Goal: Use online tool/utility: Utilize a website feature to perform a specific function

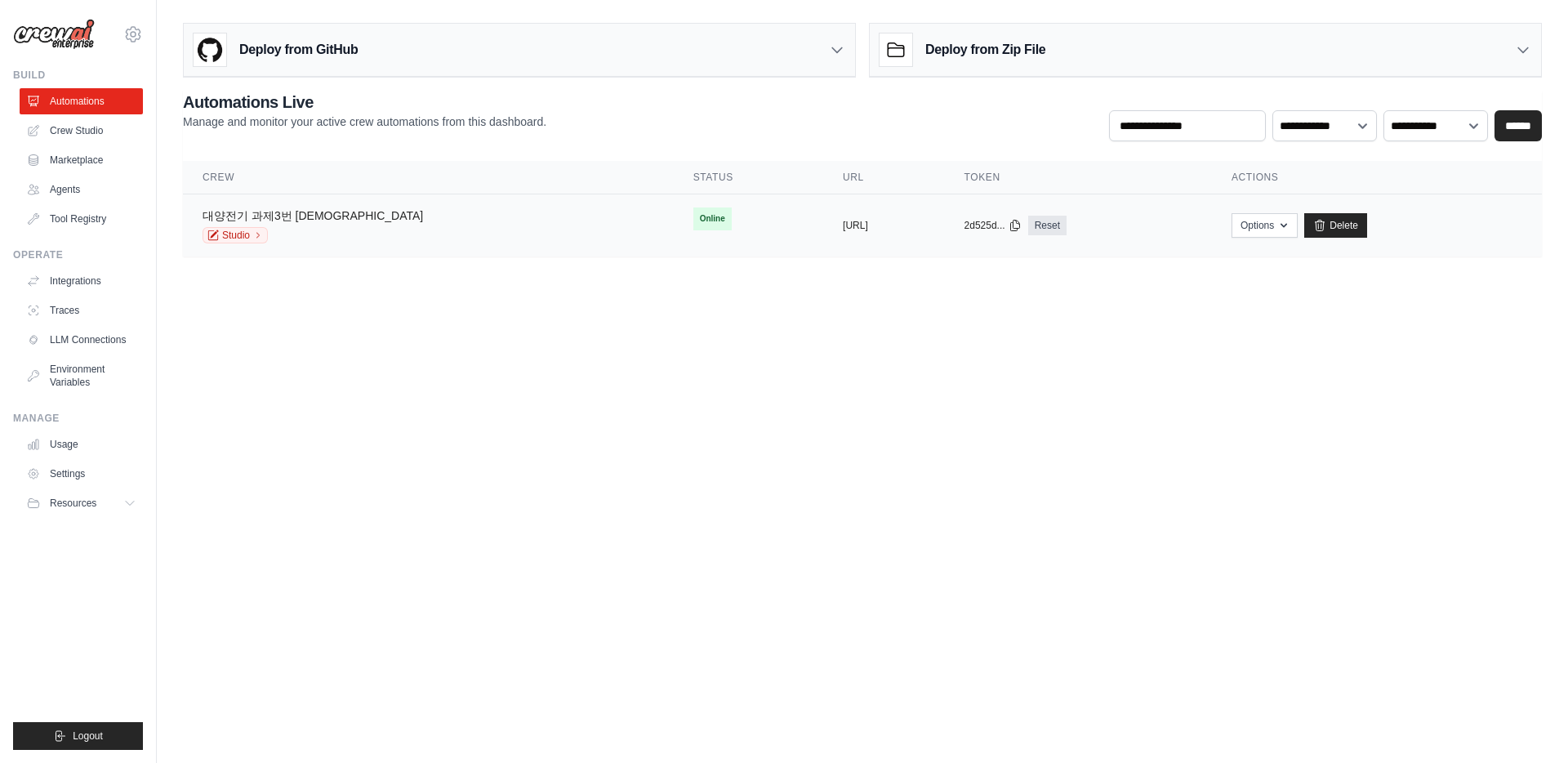
click at [276, 217] on link "대양전기 과제3번 [DEMOGRAPHIC_DATA]" at bounding box center [312, 215] width 220 height 13
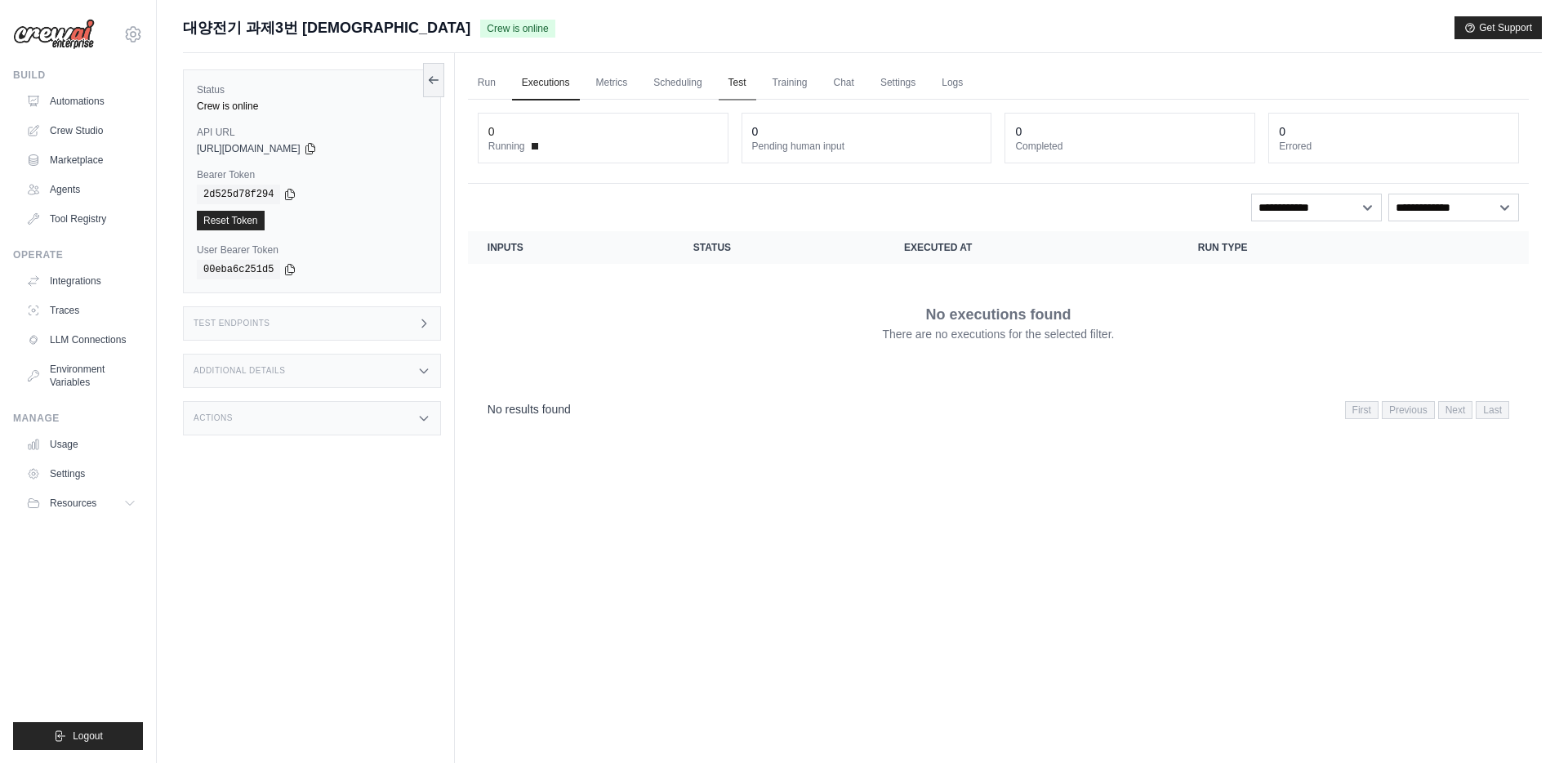
click at [747, 85] on link "Test" at bounding box center [737, 84] width 37 height 35
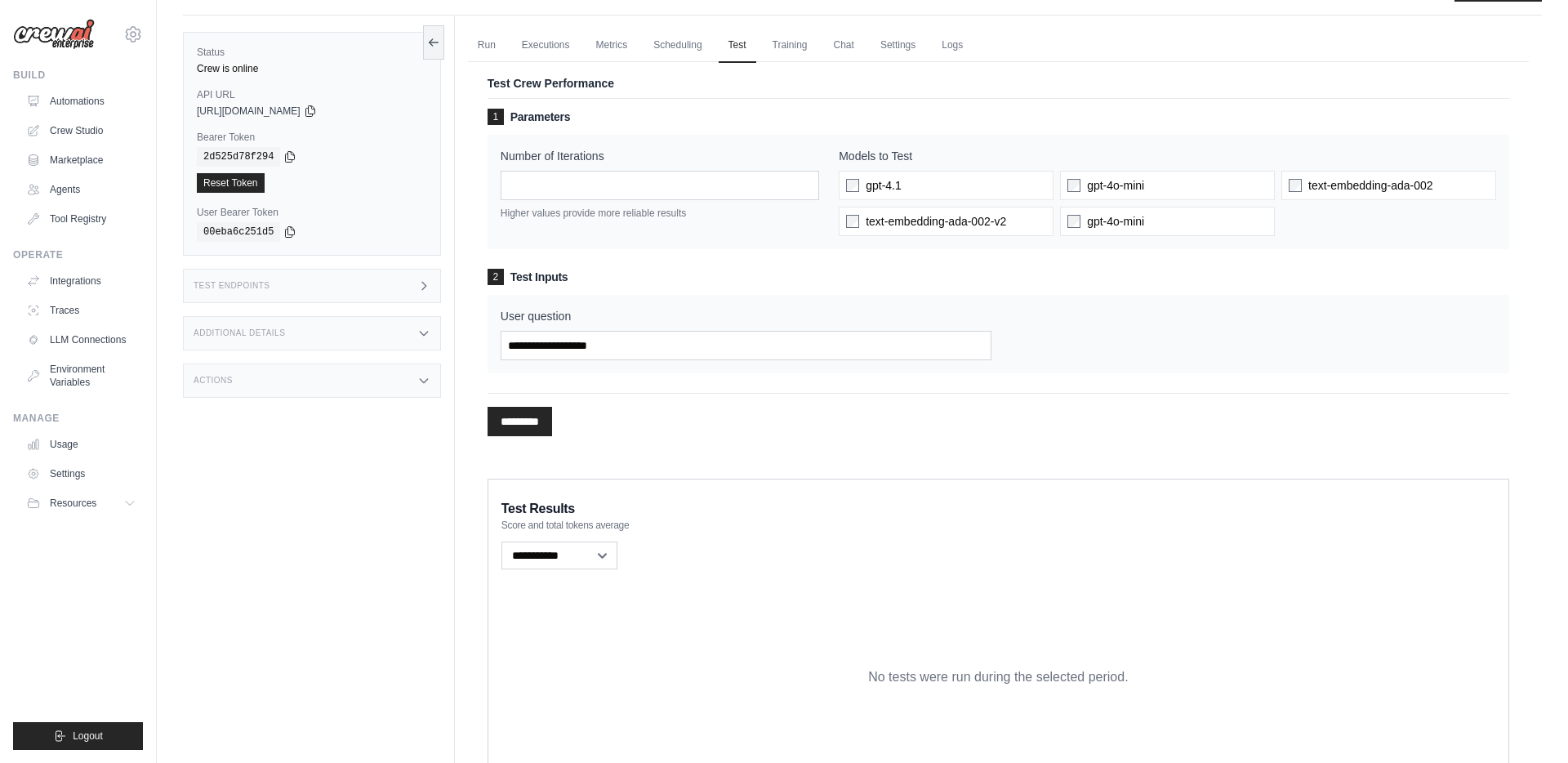
scroll to position [42, 0]
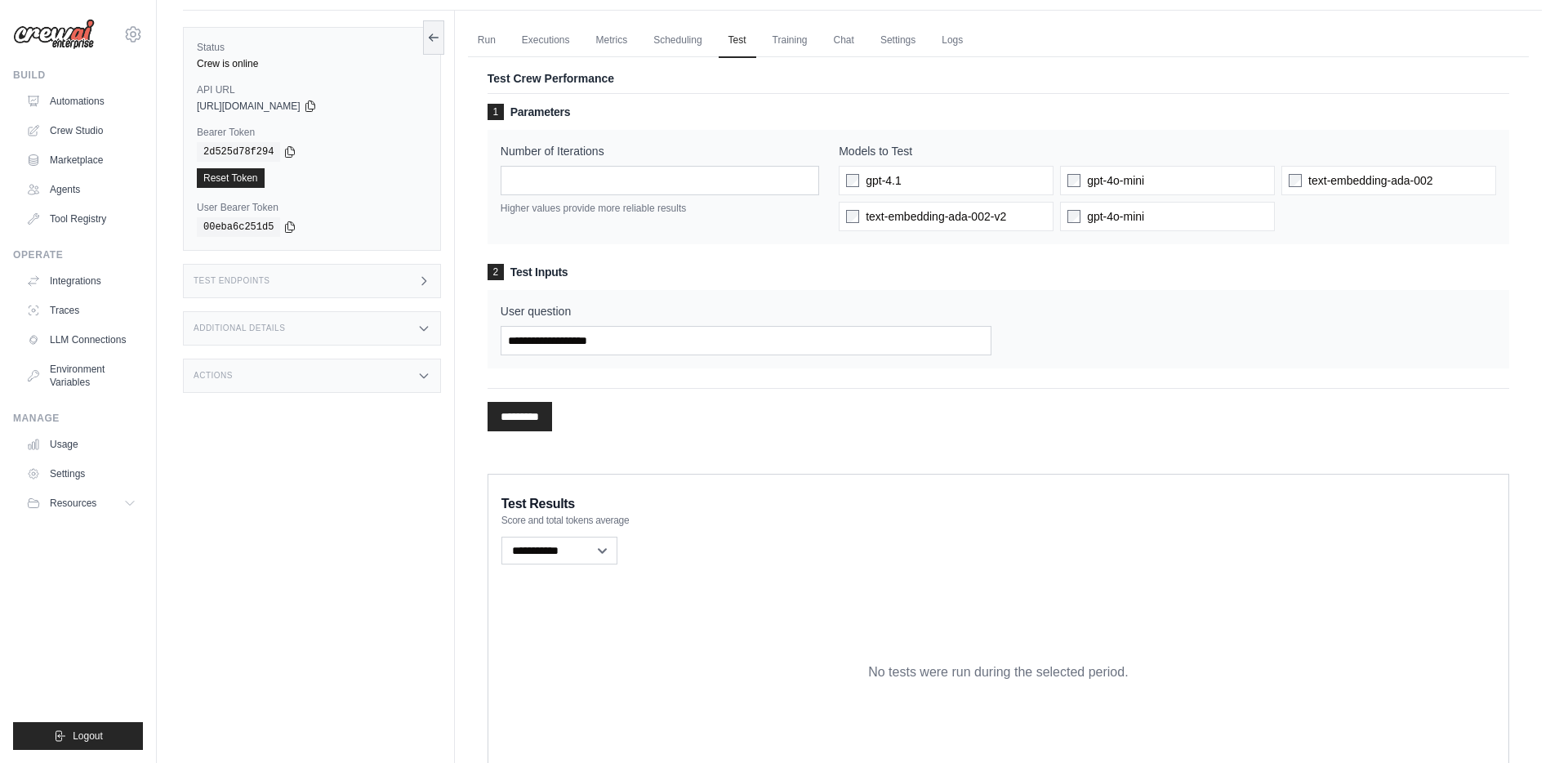
click at [878, 195] on div "gpt-4.1 gpt-4o-mini text-embedding-ada-002 text-embedding-ada-002-v2 gpt-4o-mini" at bounding box center [1167, 199] width 657 height 66
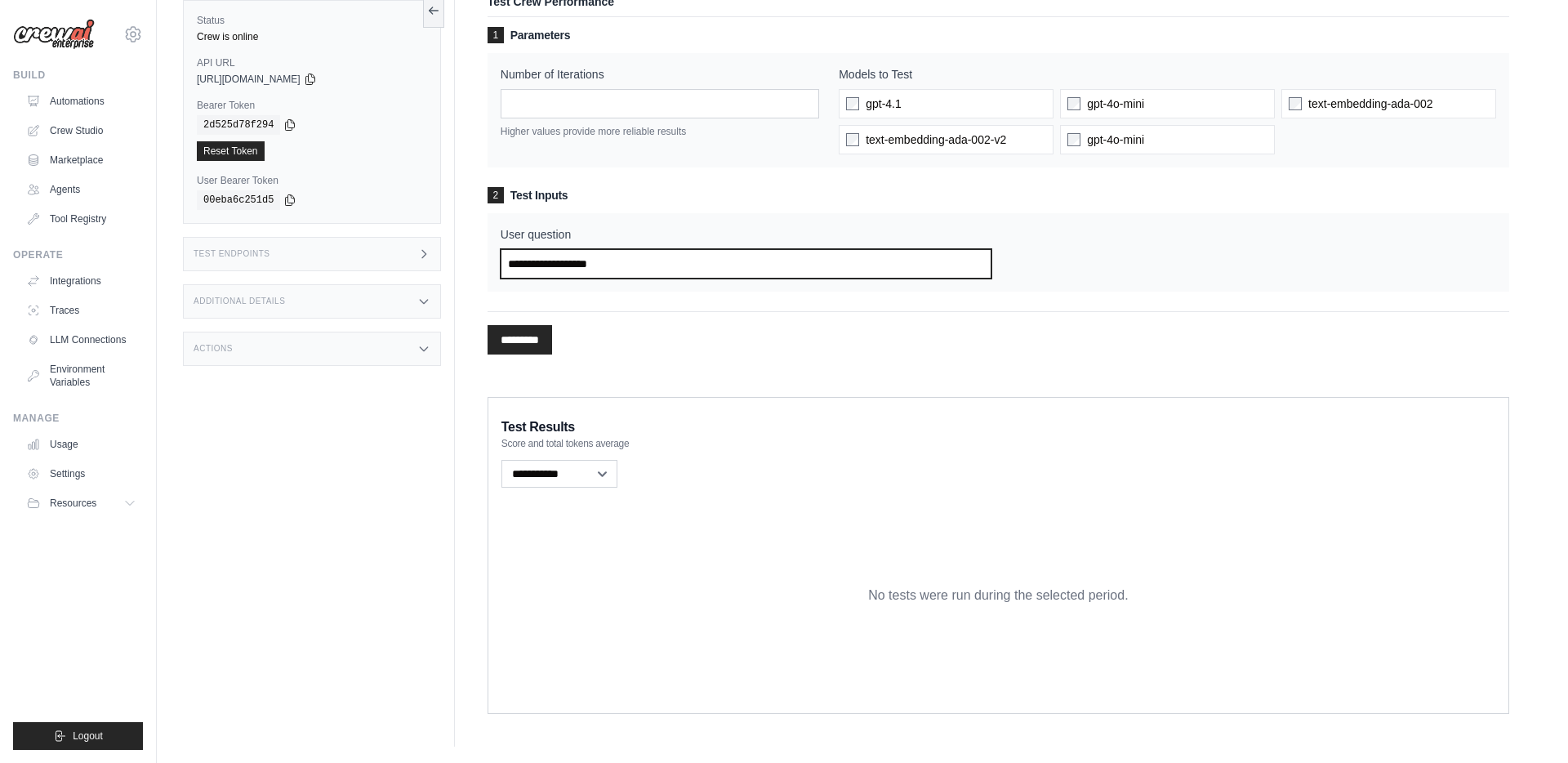
click at [765, 255] on input "User question" at bounding box center [746, 264] width 492 height 29
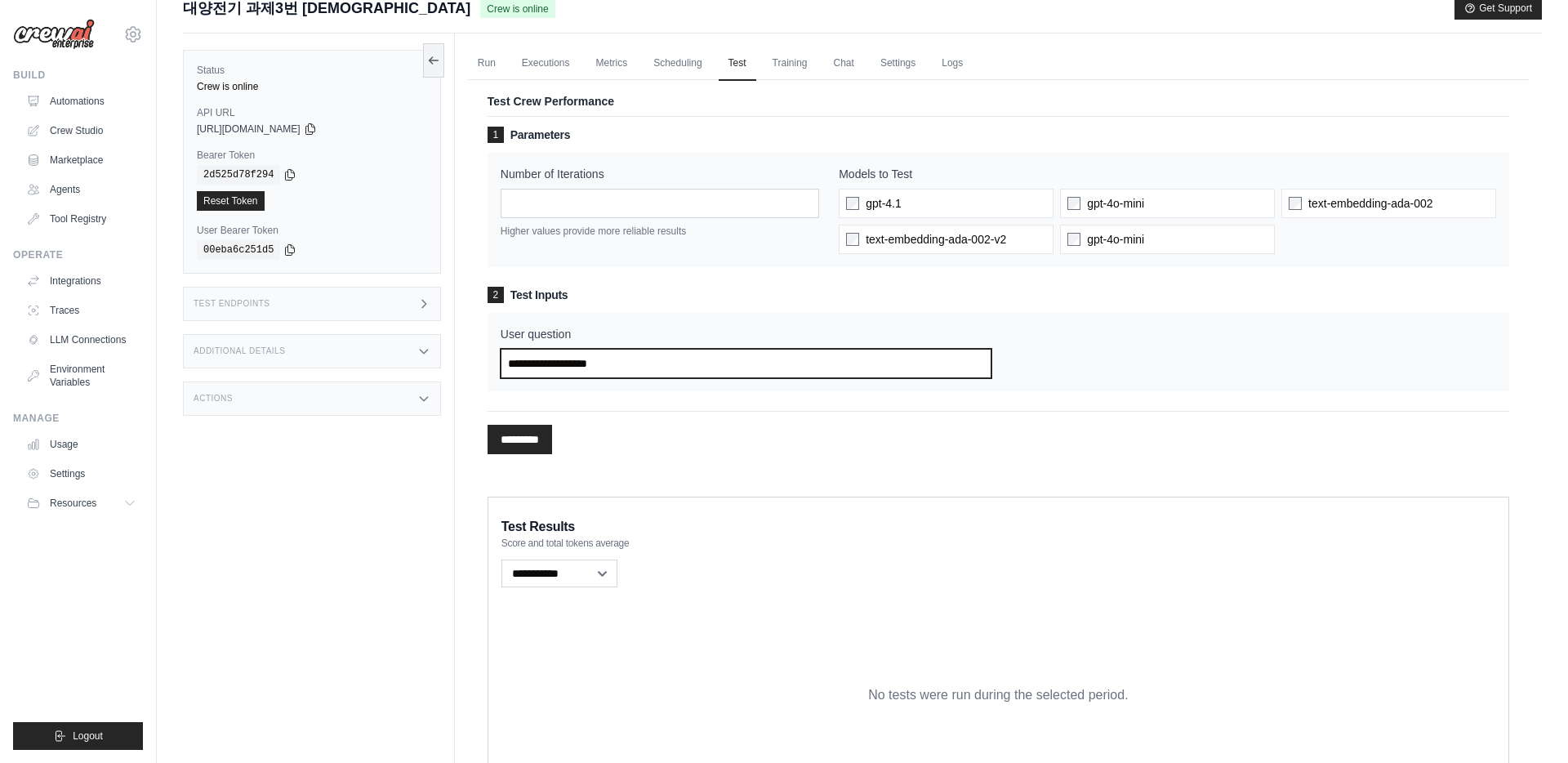
scroll to position [0, 0]
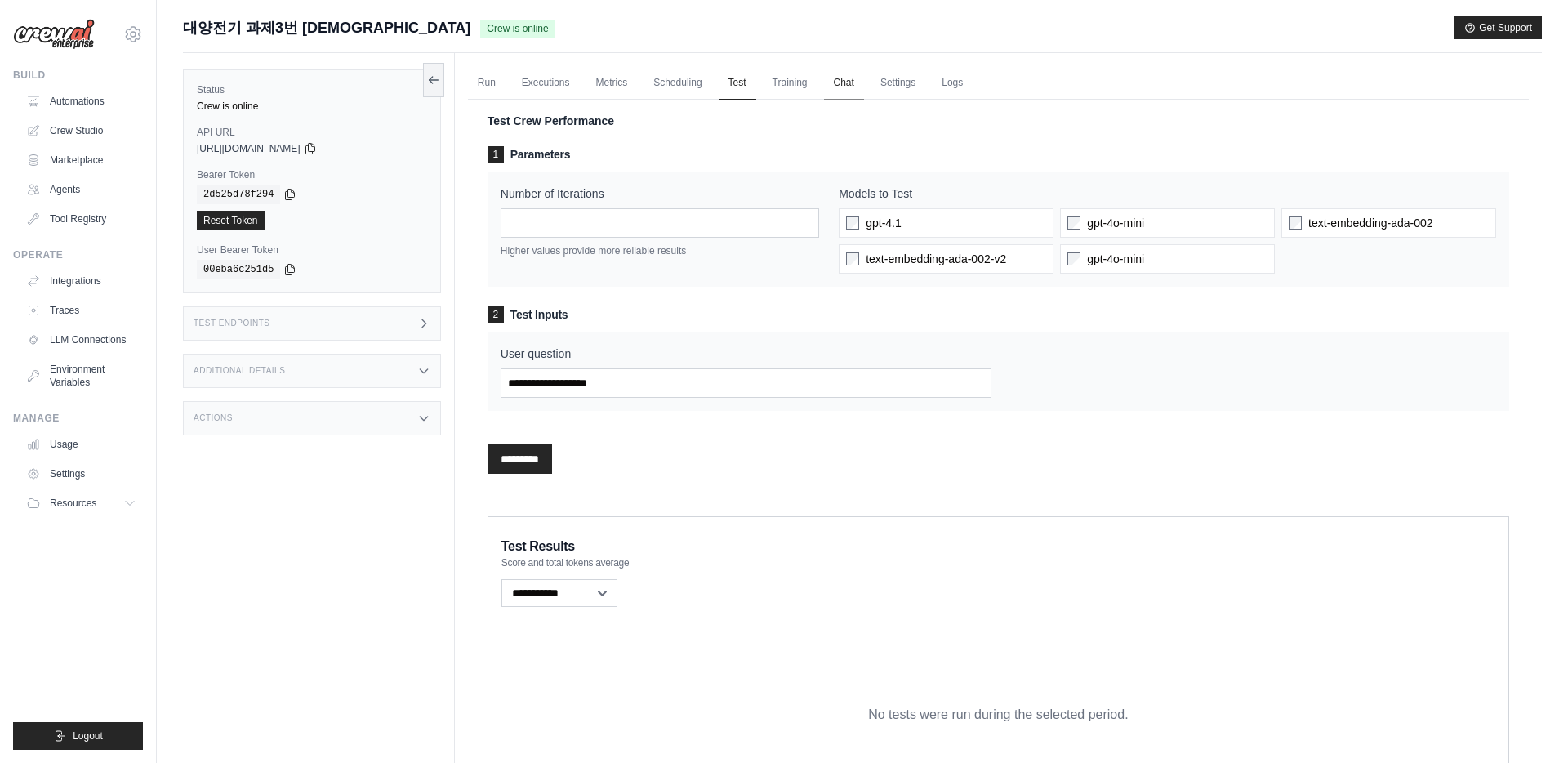
click at [861, 85] on link "Chat" at bounding box center [844, 84] width 40 height 35
click at [573, 372] on input "User question" at bounding box center [746, 383] width 492 height 29
paste input "**********"
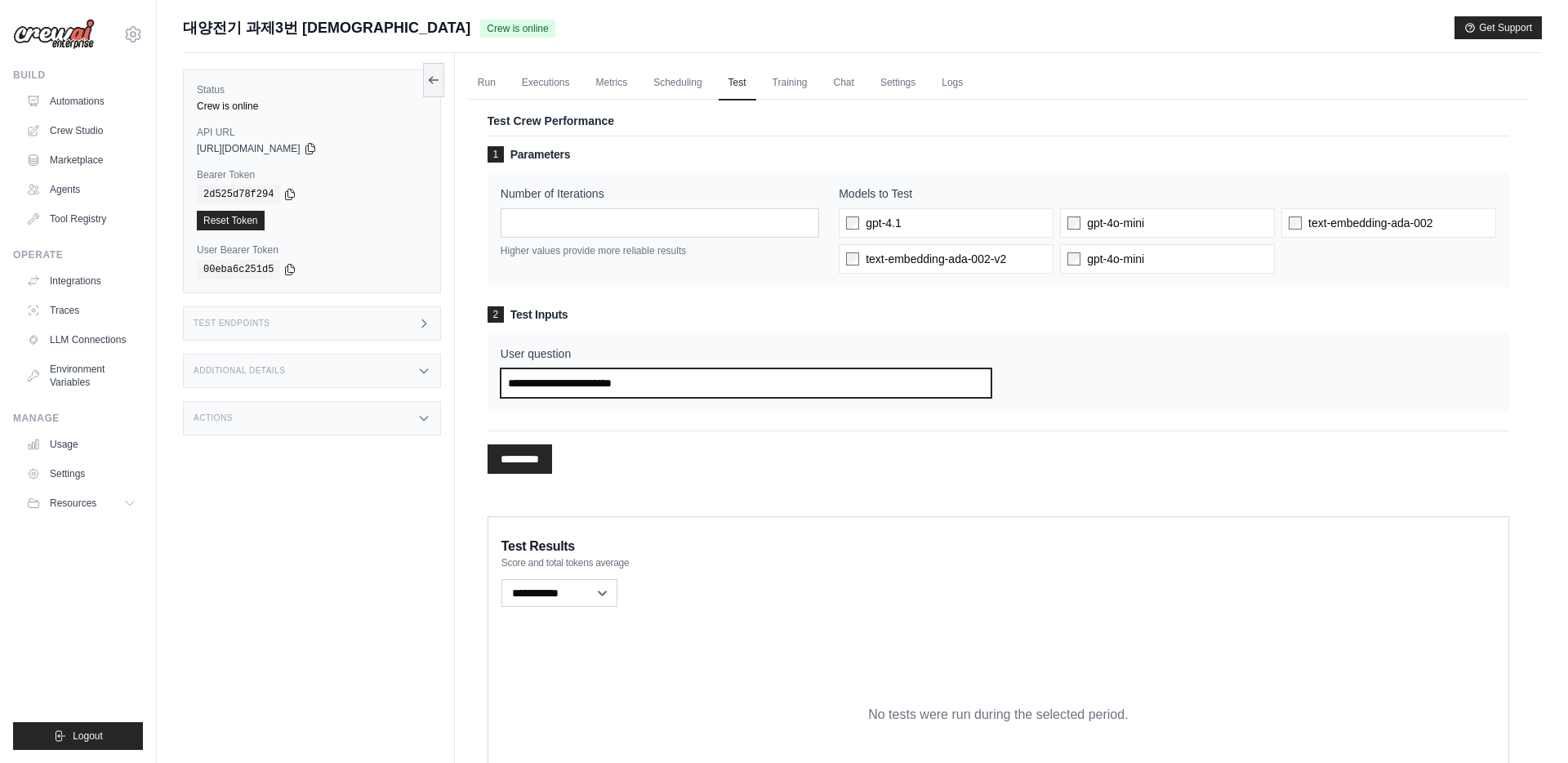
type input "**********"
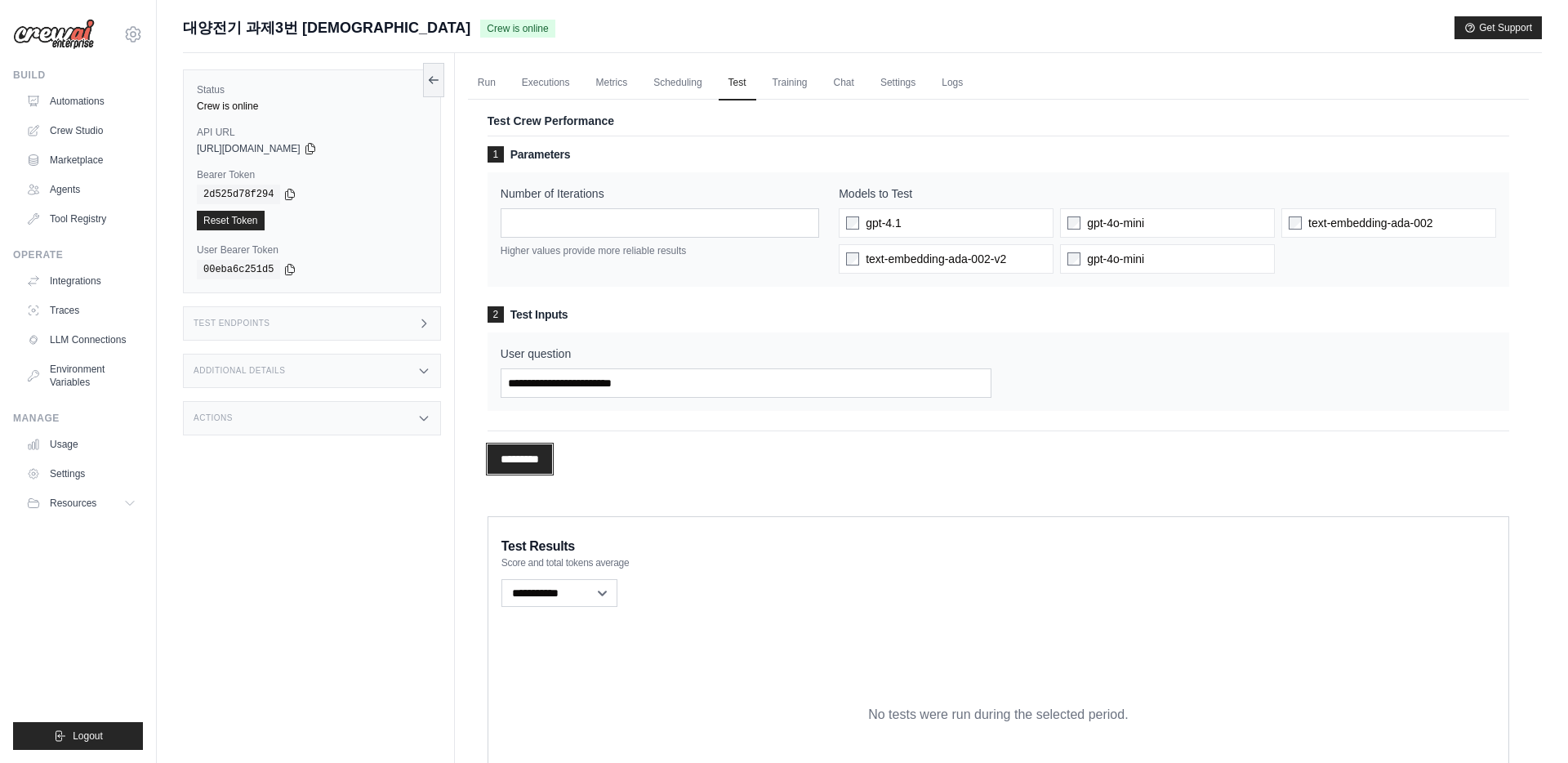
click at [524, 459] on input "*********" at bounding box center [519, 459] width 65 height 29
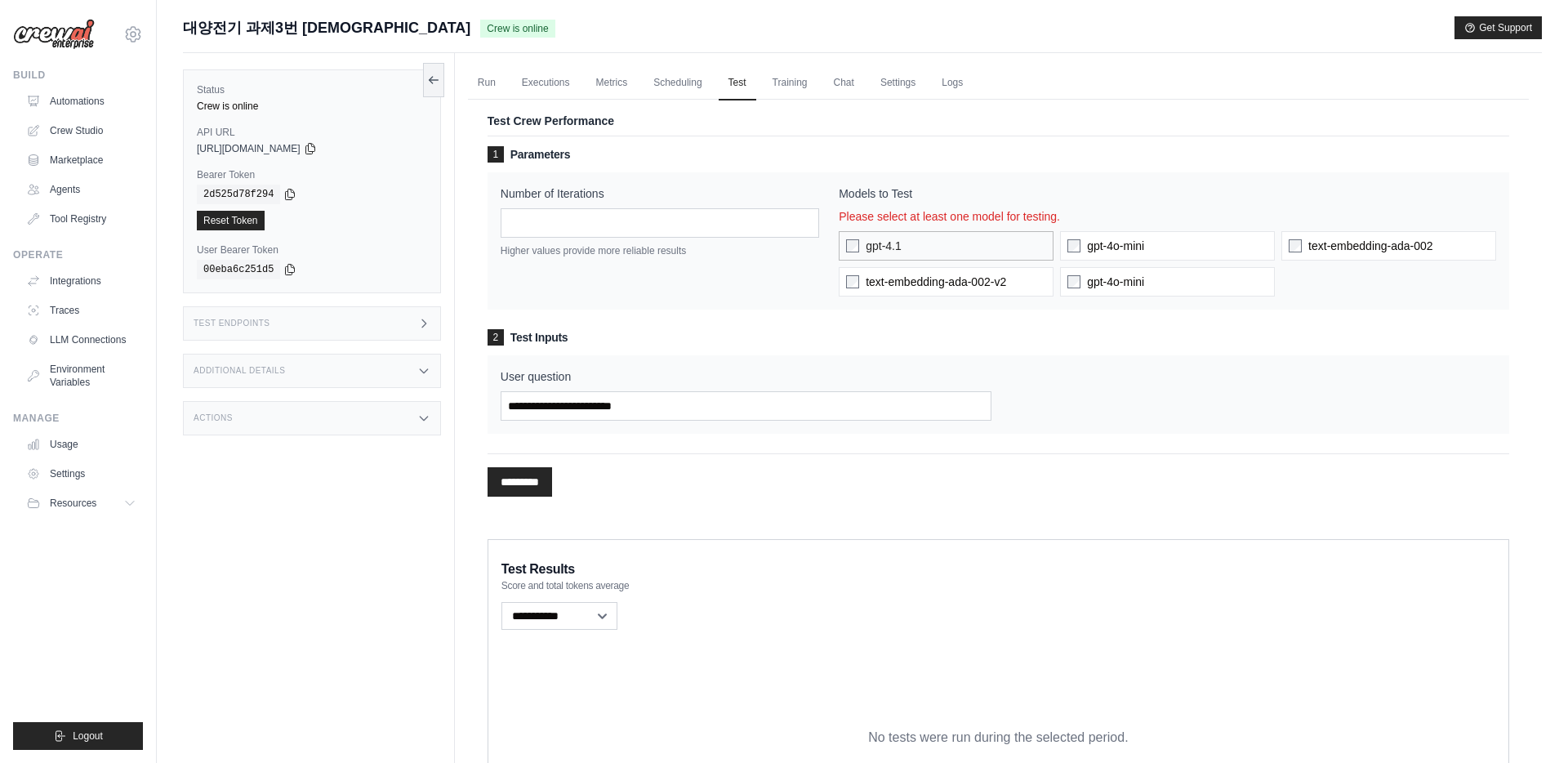
click at [845, 237] on label "gpt-4.1" at bounding box center [946, 246] width 215 height 29
click at [506, 481] on input "*********" at bounding box center [519, 482] width 65 height 29
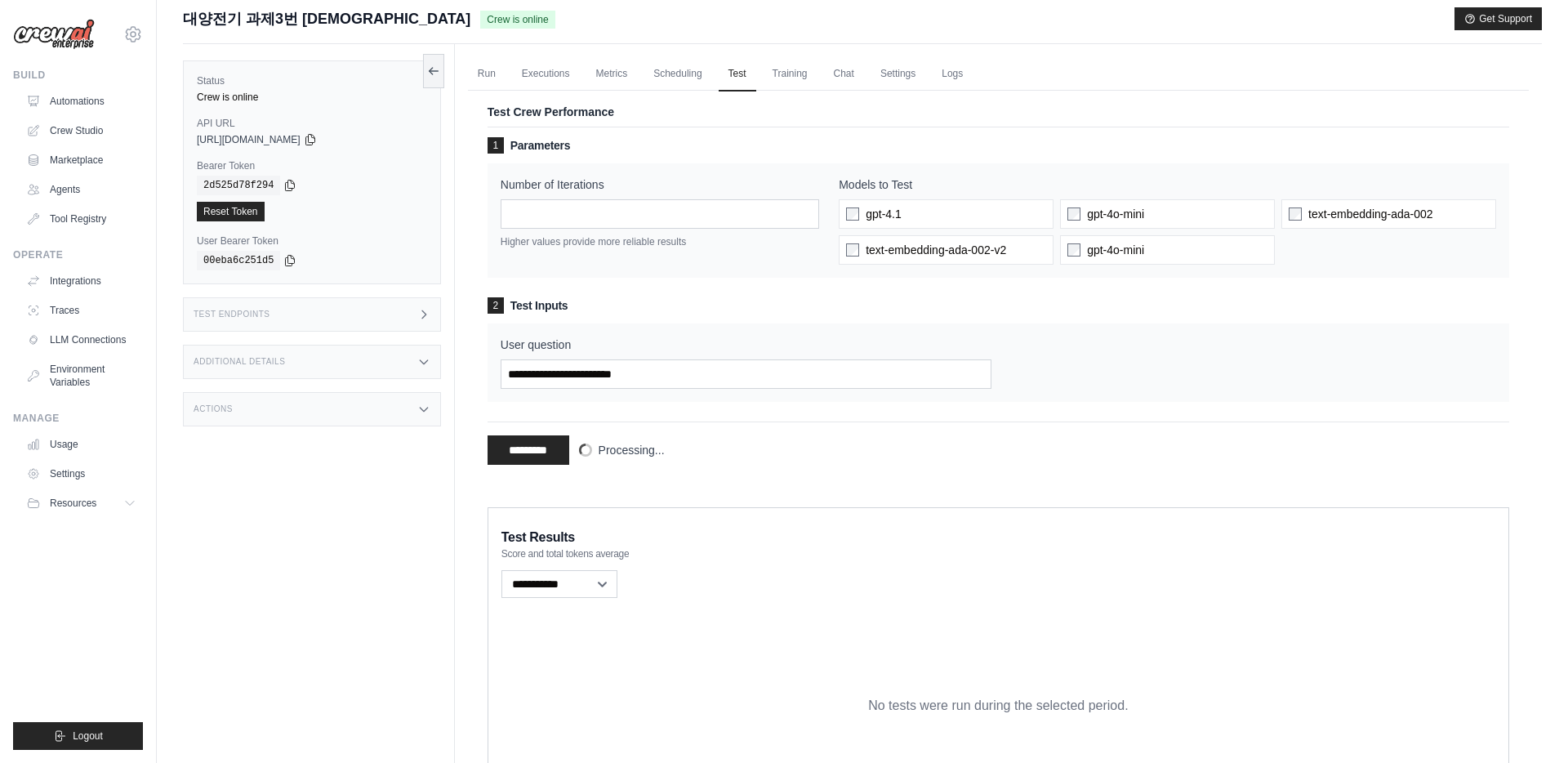
scroll to position [8, 0]
click at [783, 463] on div "**********" at bounding box center [998, 444] width 1022 height 43
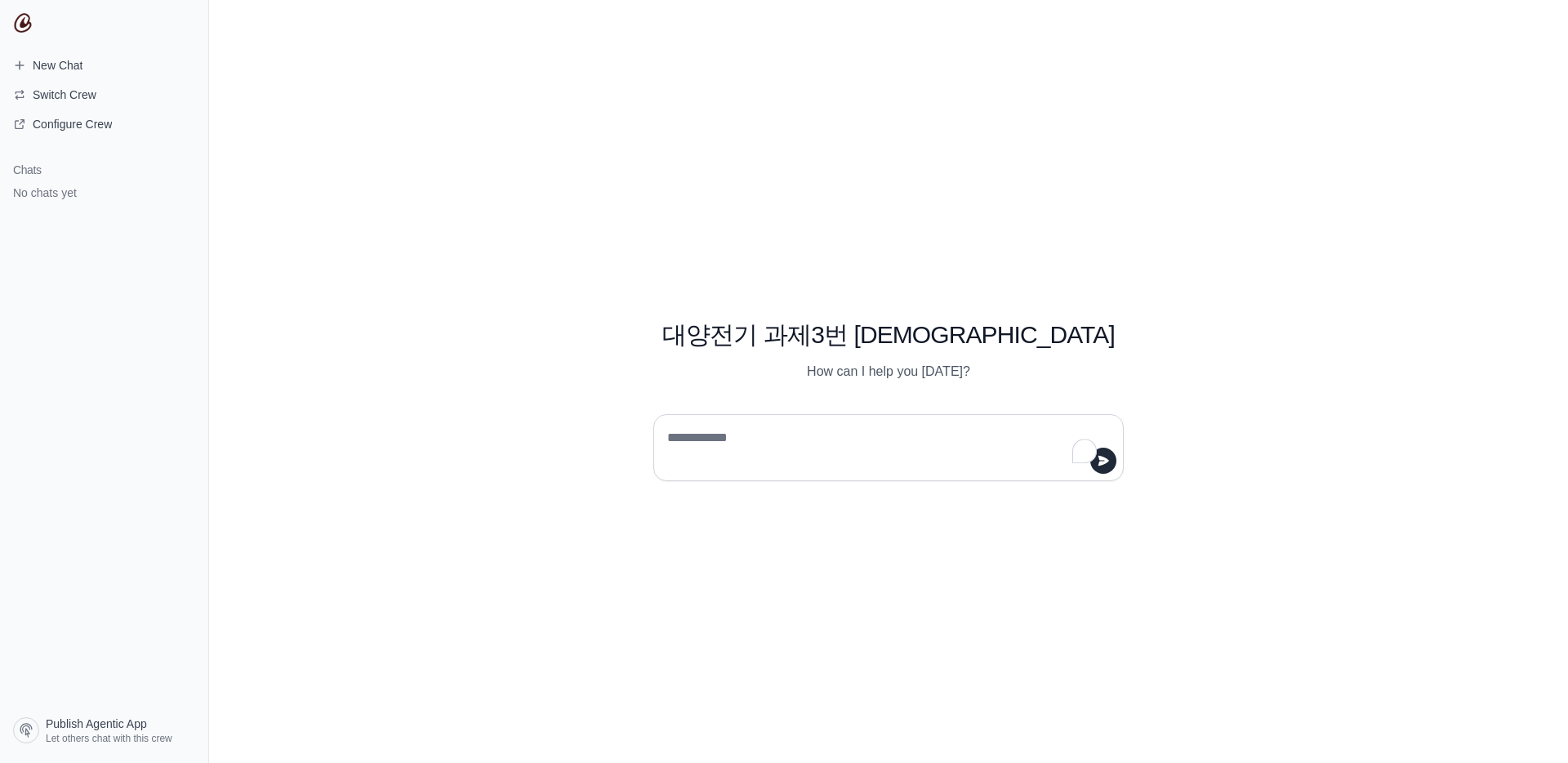
click at [745, 466] on textarea "To enrich screen reader interactions, please activate Accessibility in Grammarl…" at bounding box center [884, 448] width 440 height 46
type textarea "*"
type textarea "*********"
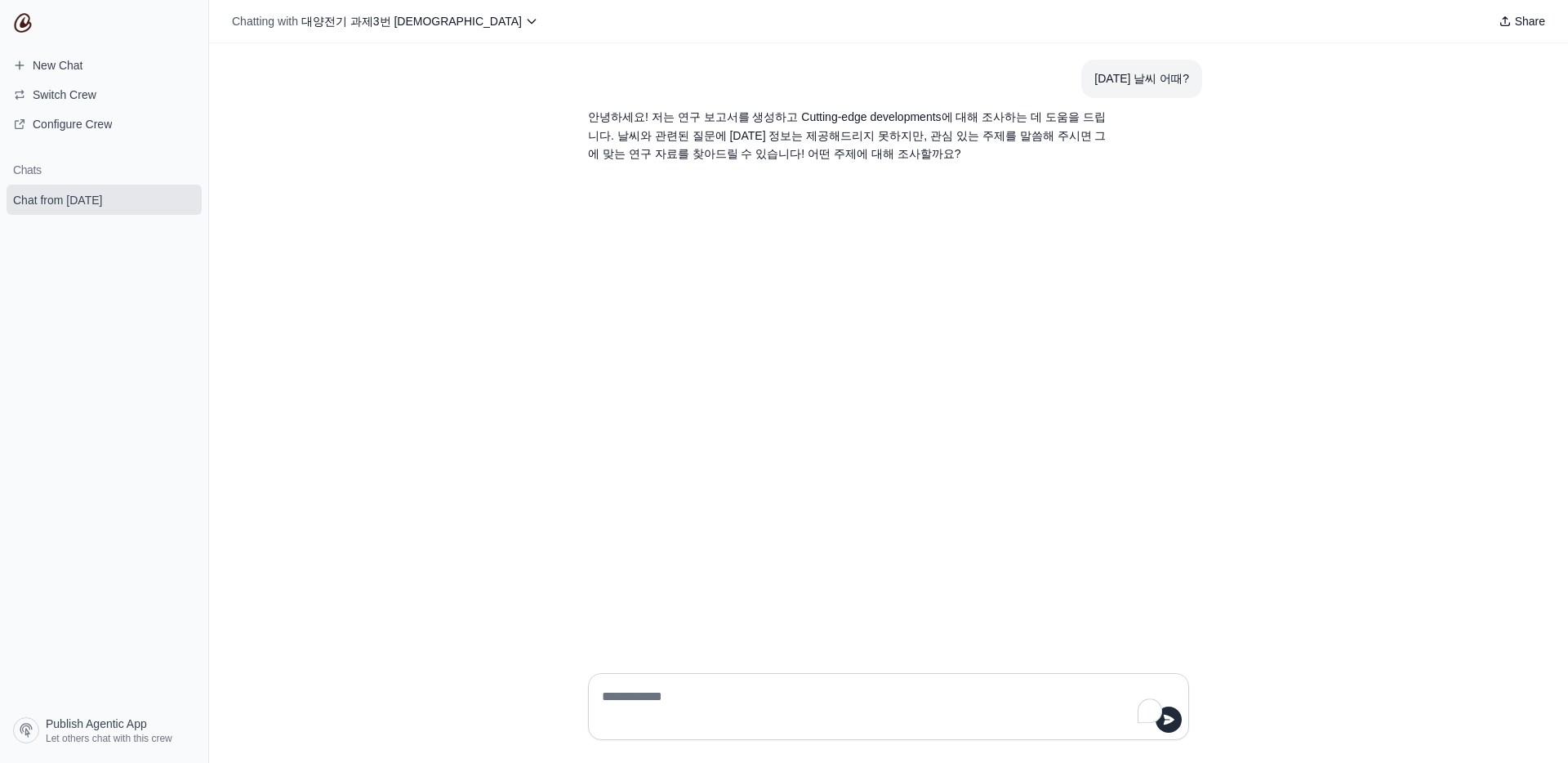
click at [696, 698] on textarea "To enrich screen reader interactions, please activate Accessibility in Grammarl…" at bounding box center [884, 706] width 570 height 46
type textarea "*"
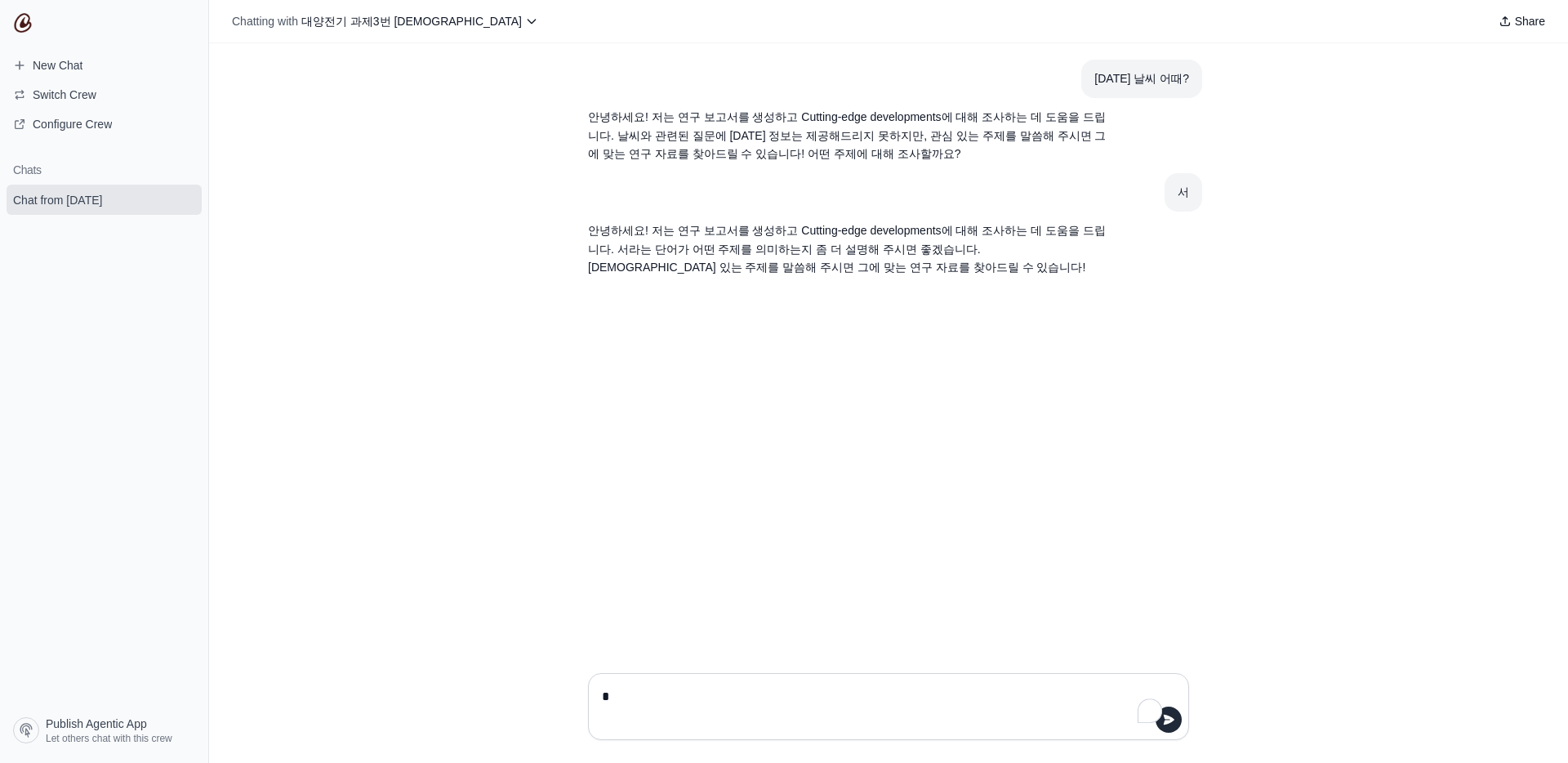
type textarea "*"
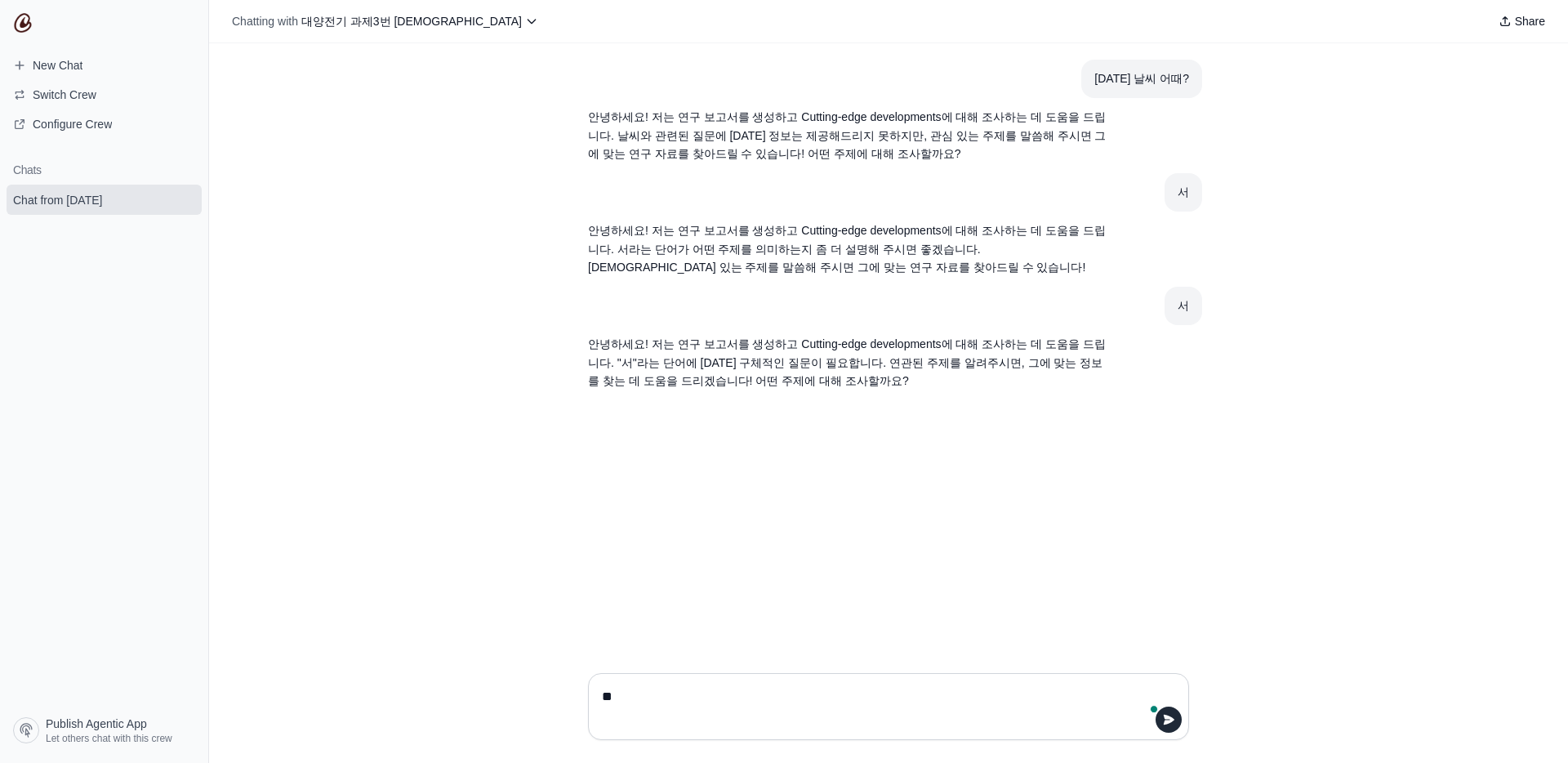
type textarea "*"
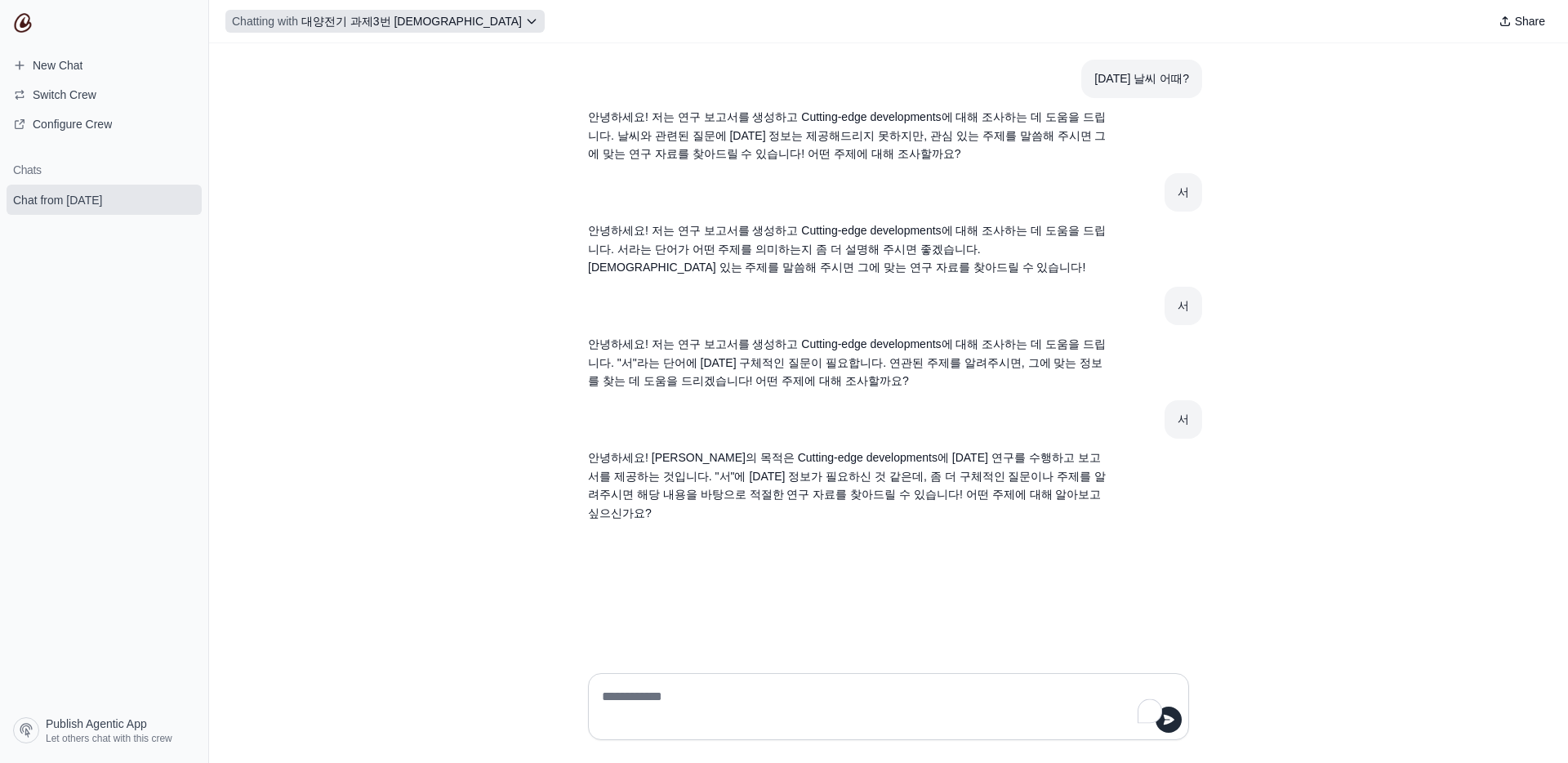
click at [525, 22] on icon at bounding box center [531, 21] width 13 height 13
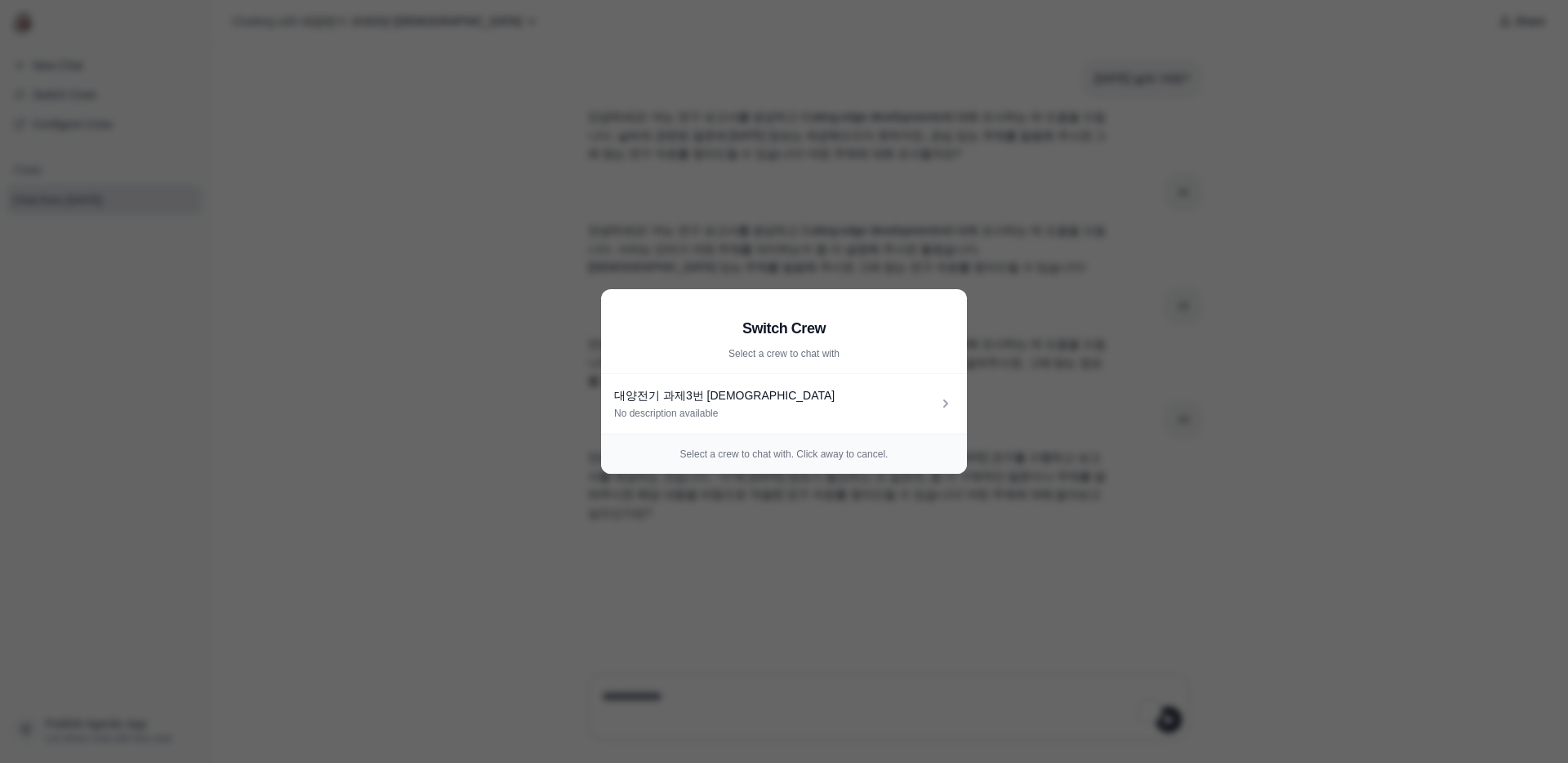
click at [672, 457] on p "Select a crew to chat with. Click away to cancel." at bounding box center [784, 454] width 340 height 13
click at [740, 456] on p "Select a crew to chat with. Click away to cancel." at bounding box center [784, 454] width 340 height 13
click at [641, 456] on p "Select a crew to chat with. Click away to cancel." at bounding box center [784, 454] width 340 height 13
click at [322, 379] on aside "Switch Crew Select a crew to chat with 대양전기 과제3번 에이전트 No description available …" at bounding box center [784, 381] width 1568 height 763
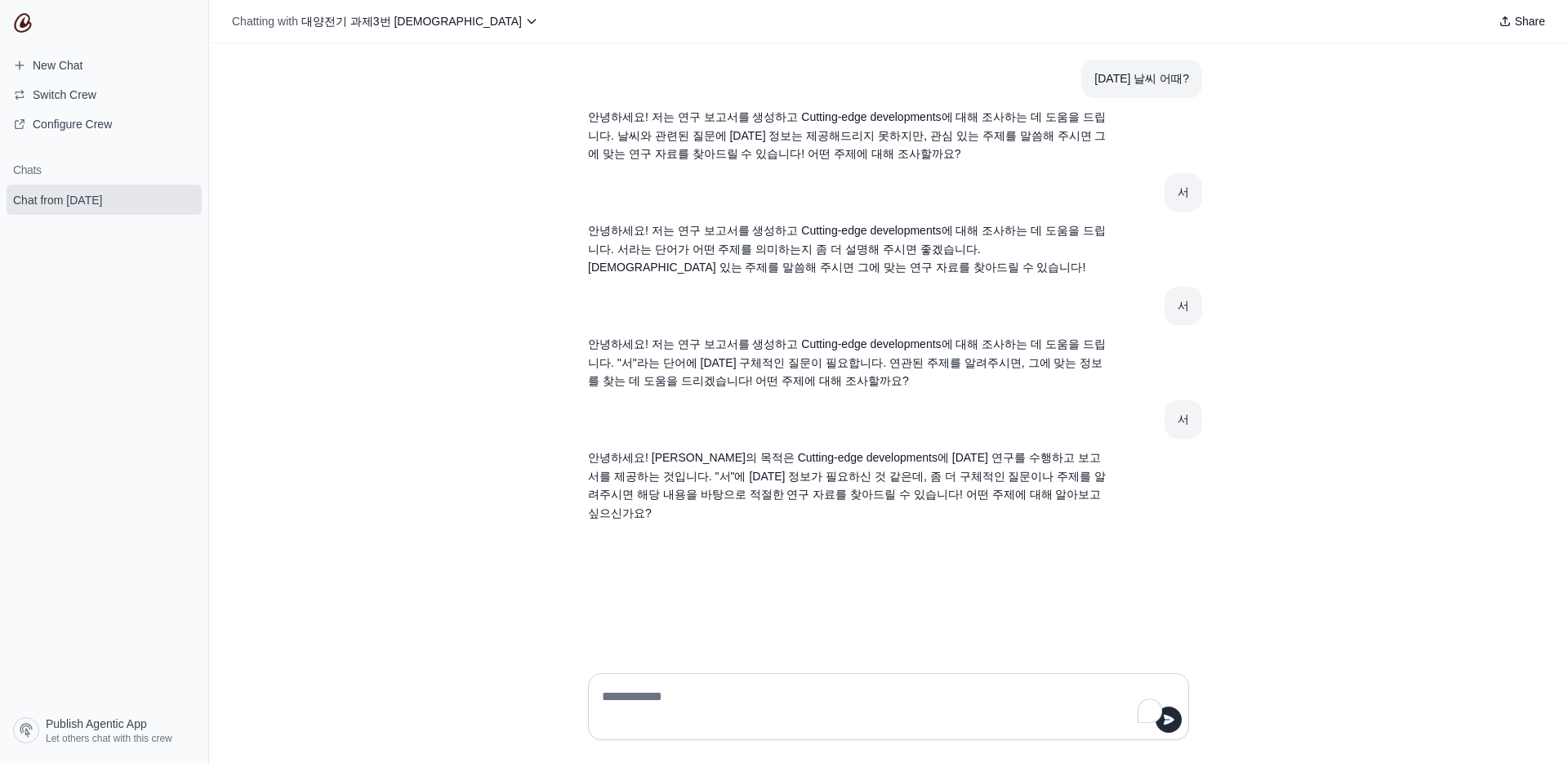
click at [442, 4] on div "Chatting with 대양전기 과제3번 에이전트 Share" at bounding box center [888, 22] width 1359 height 43
click at [441, 8] on div "Chatting with 대양전기 과제3번 에이전트 Share" at bounding box center [888, 22] width 1359 height 43
click at [436, 15] on button "Chatting with 대양전기 과제3번 에이전트" at bounding box center [385, 21] width 320 height 22
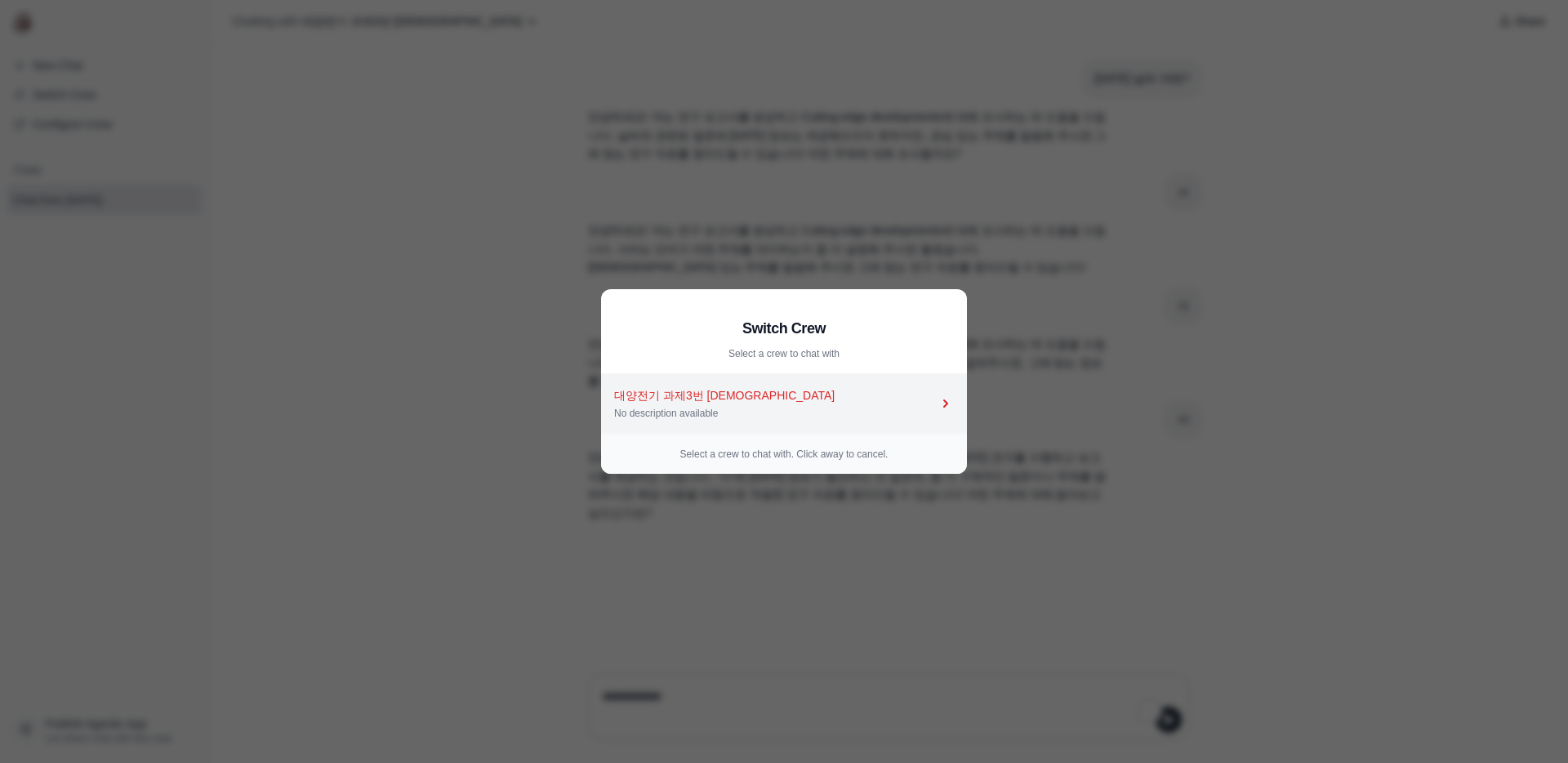
click at [925, 405] on div "대양전기 과제3번 에이전트 No description available" at bounding box center [776, 404] width 323 height 33
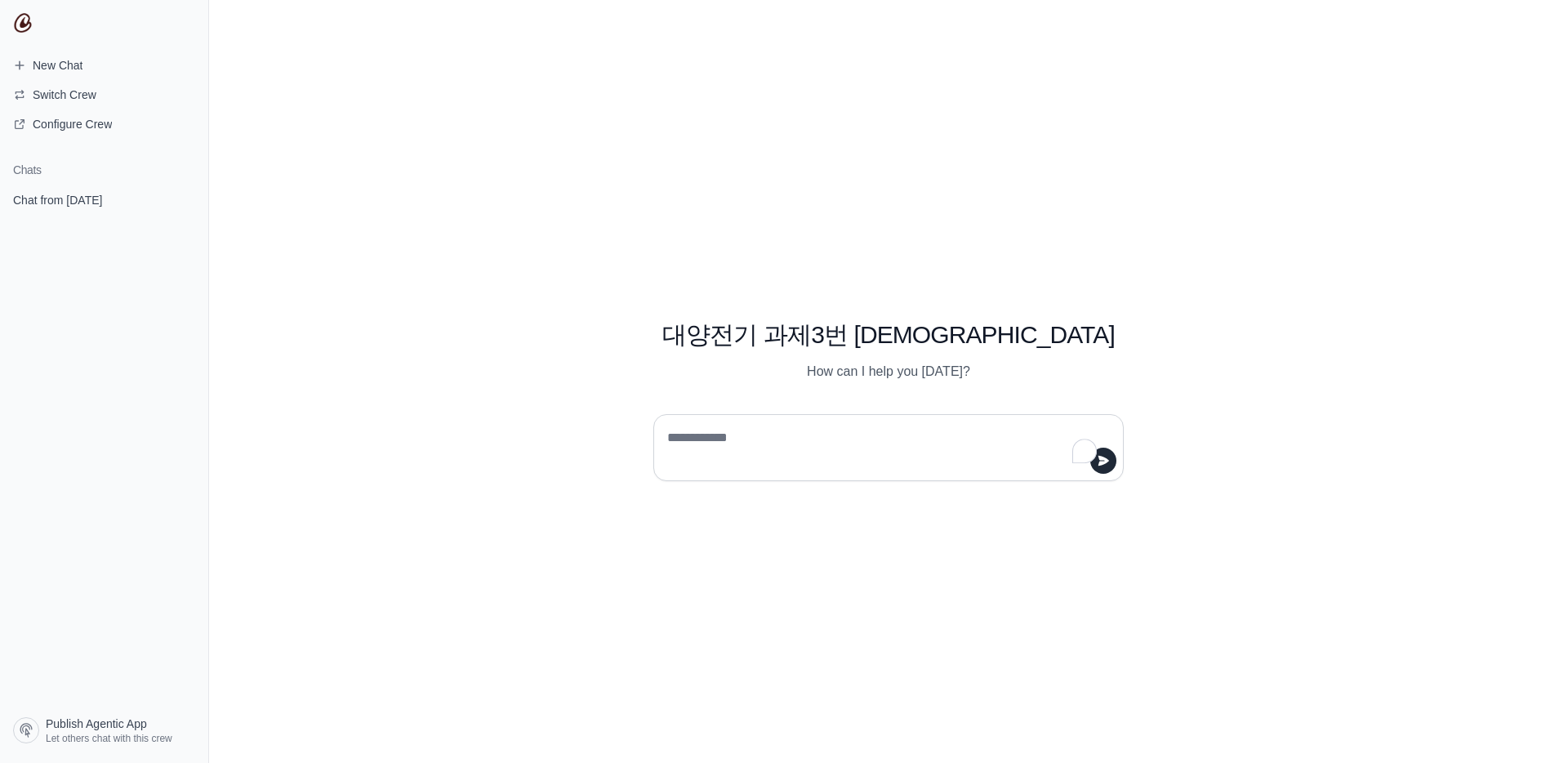
click at [841, 429] on textarea "To enrich screen reader interactions, please activate Accessibility in Grammarl…" at bounding box center [884, 448] width 440 height 46
type textarea "*"
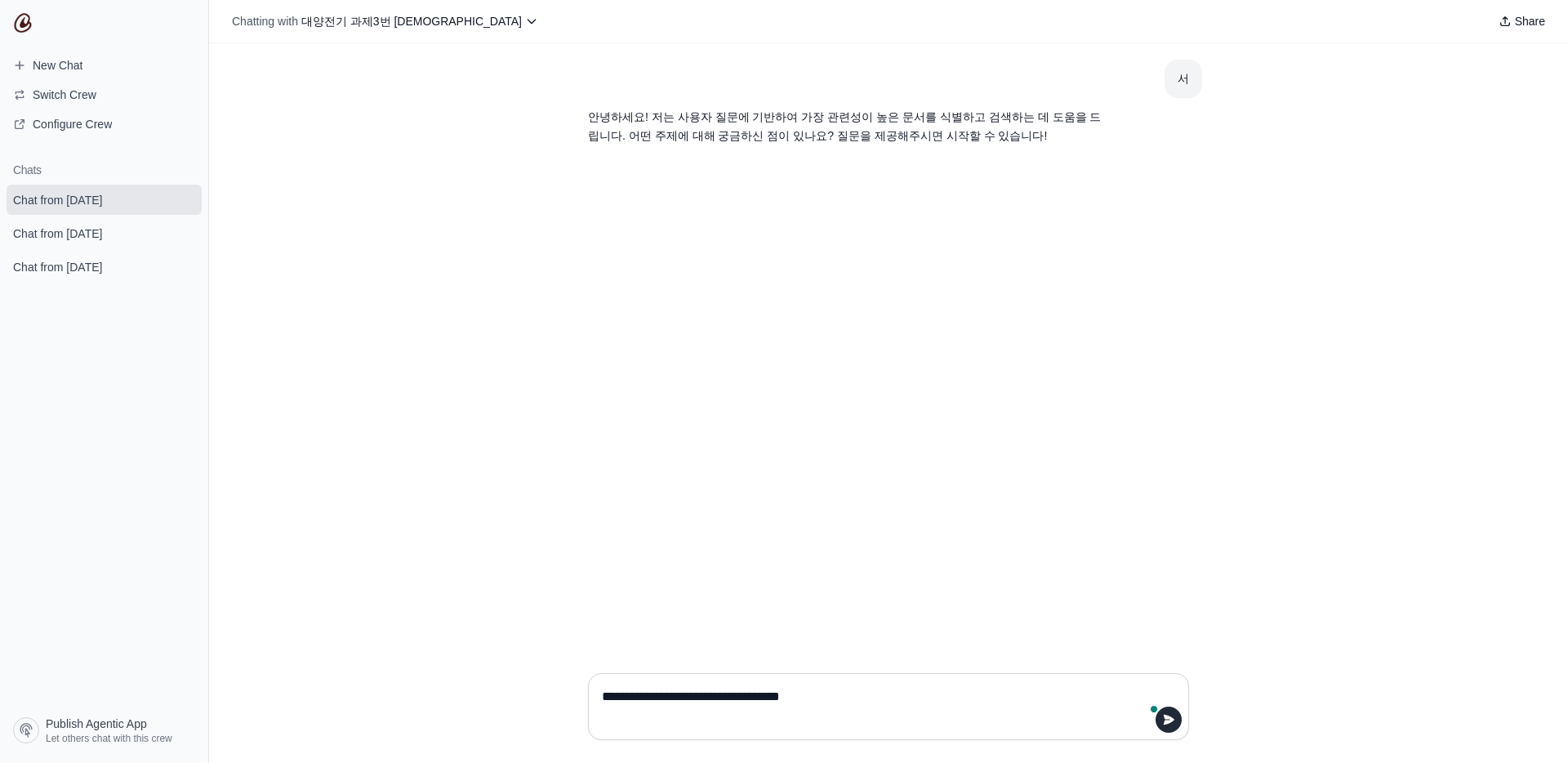
type textarea "**********"
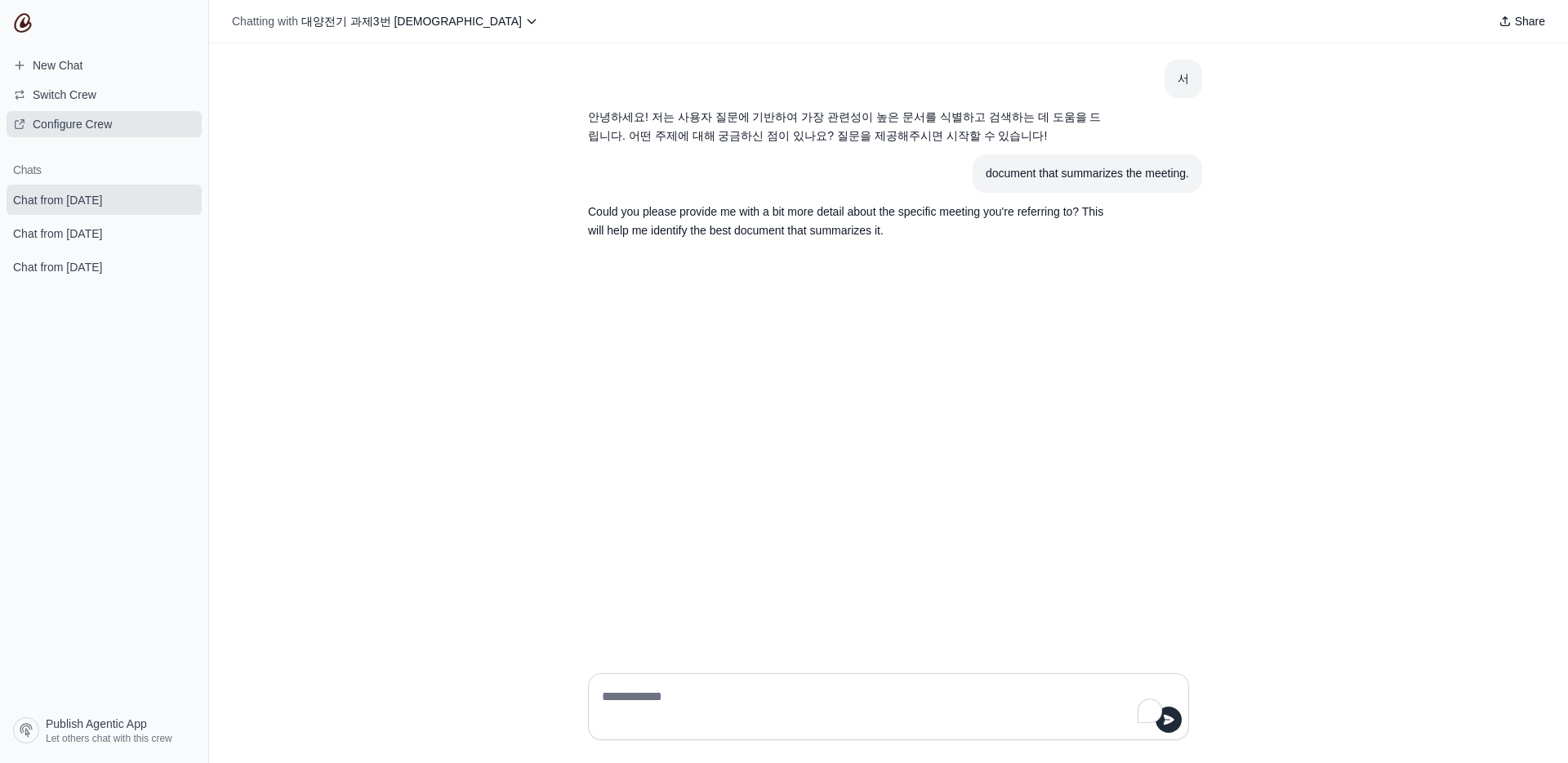
click at [75, 130] on span "Configure Crew" at bounding box center [73, 124] width 79 height 16
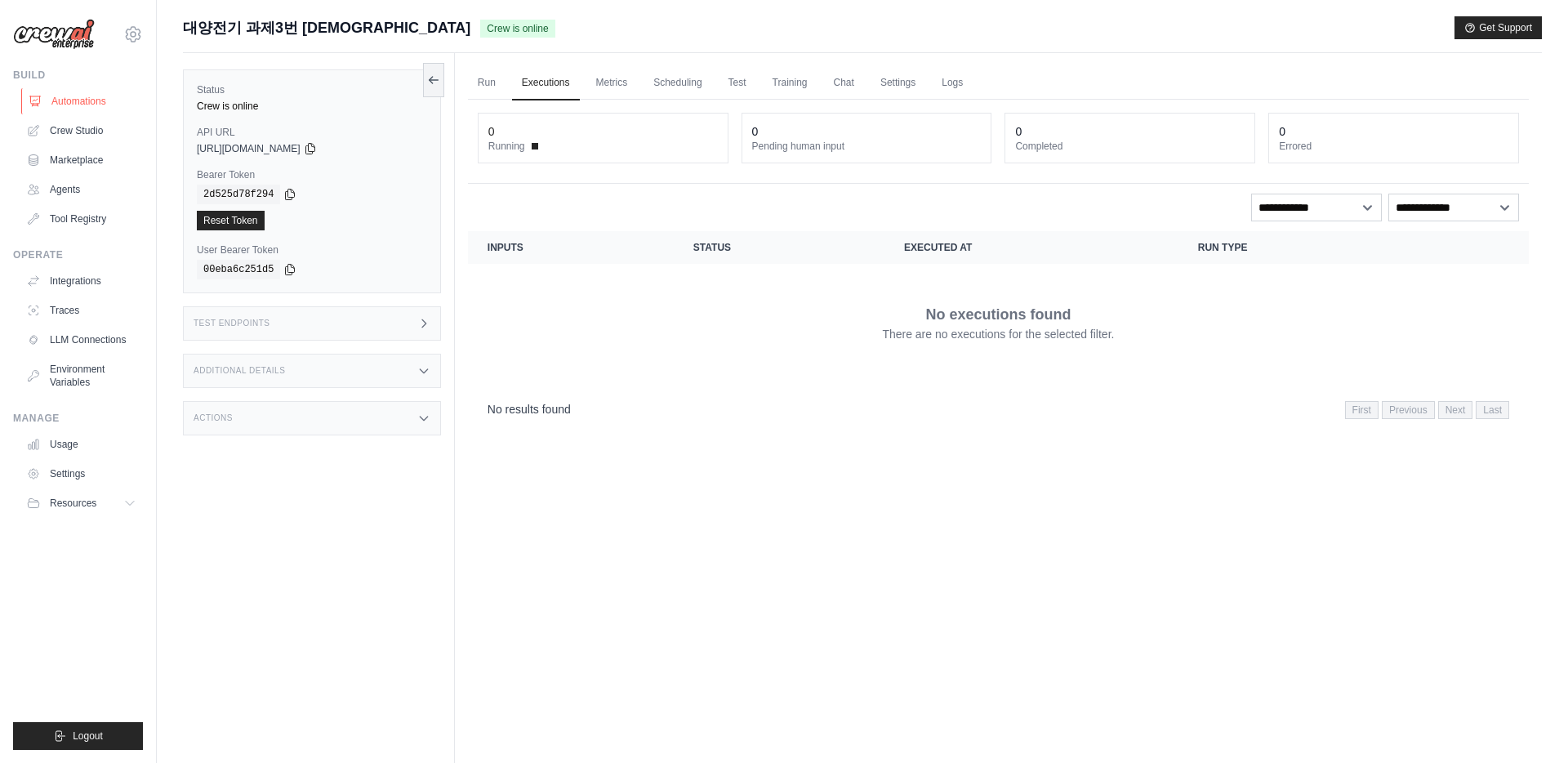
click at [106, 109] on link "Automations" at bounding box center [83, 101] width 124 height 26
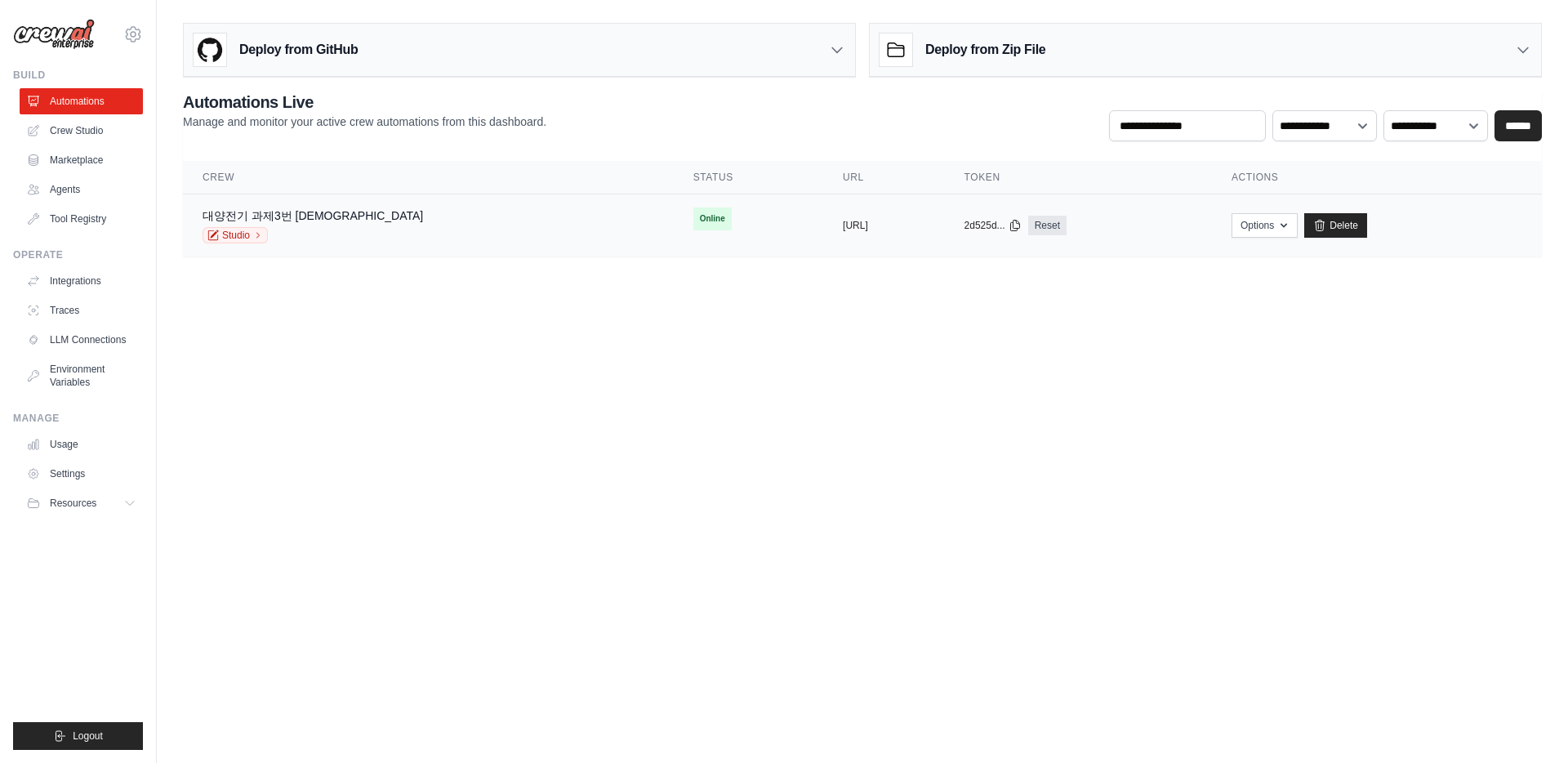
click at [260, 245] on td "대양전기 과제3번 에이전트 Studio" at bounding box center [429, 226] width 491 height 63
click at [231, 234] on link "Studio" at bounding box center [235, 235] width 66 height 16
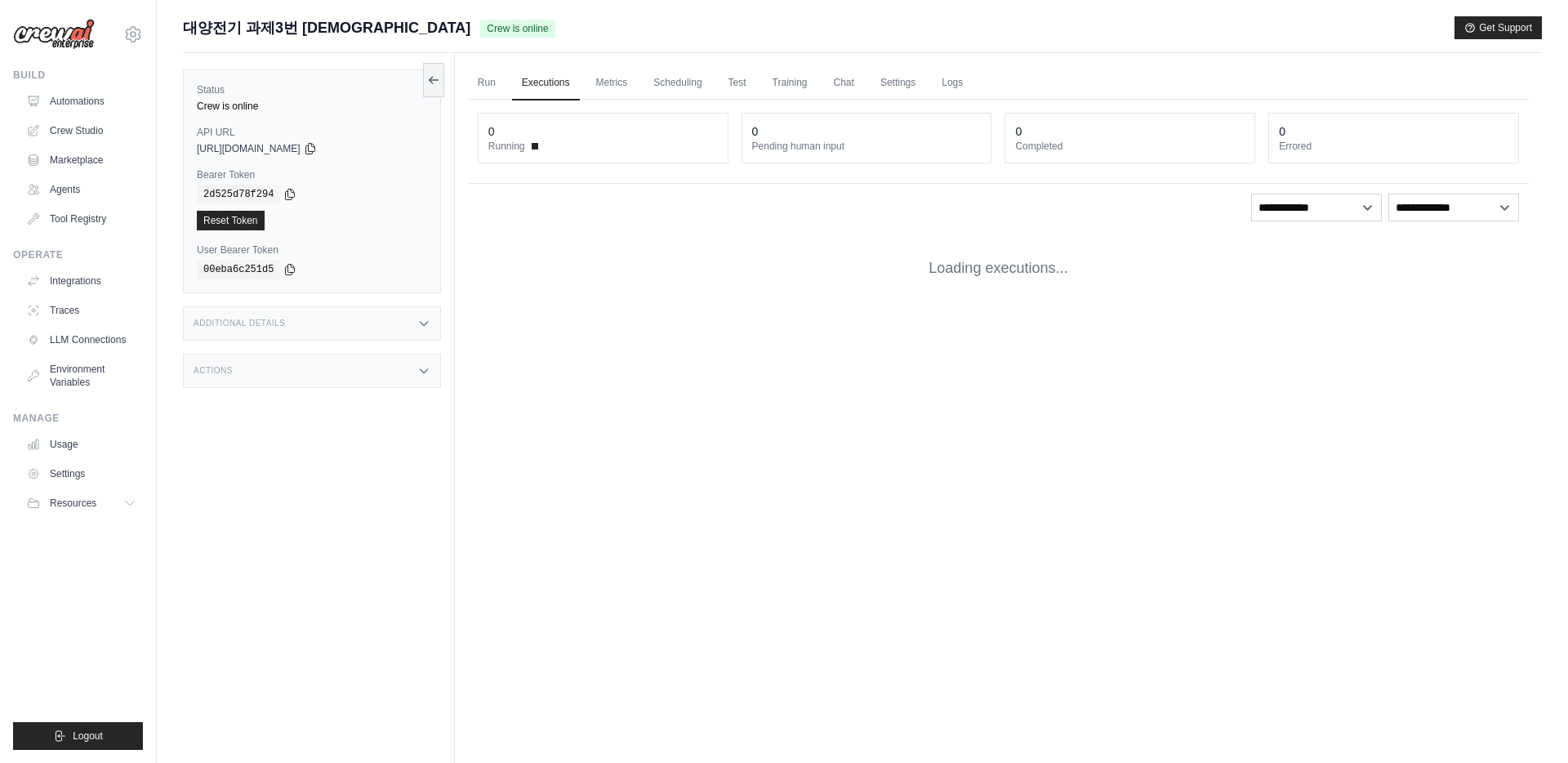
click at [259, 238] on div "Status Crew is online API URL copied [URL][DOMAIN_NAME] Bearer Token copied 2d5…" at bounding box center [312, 181] width 258 height 224
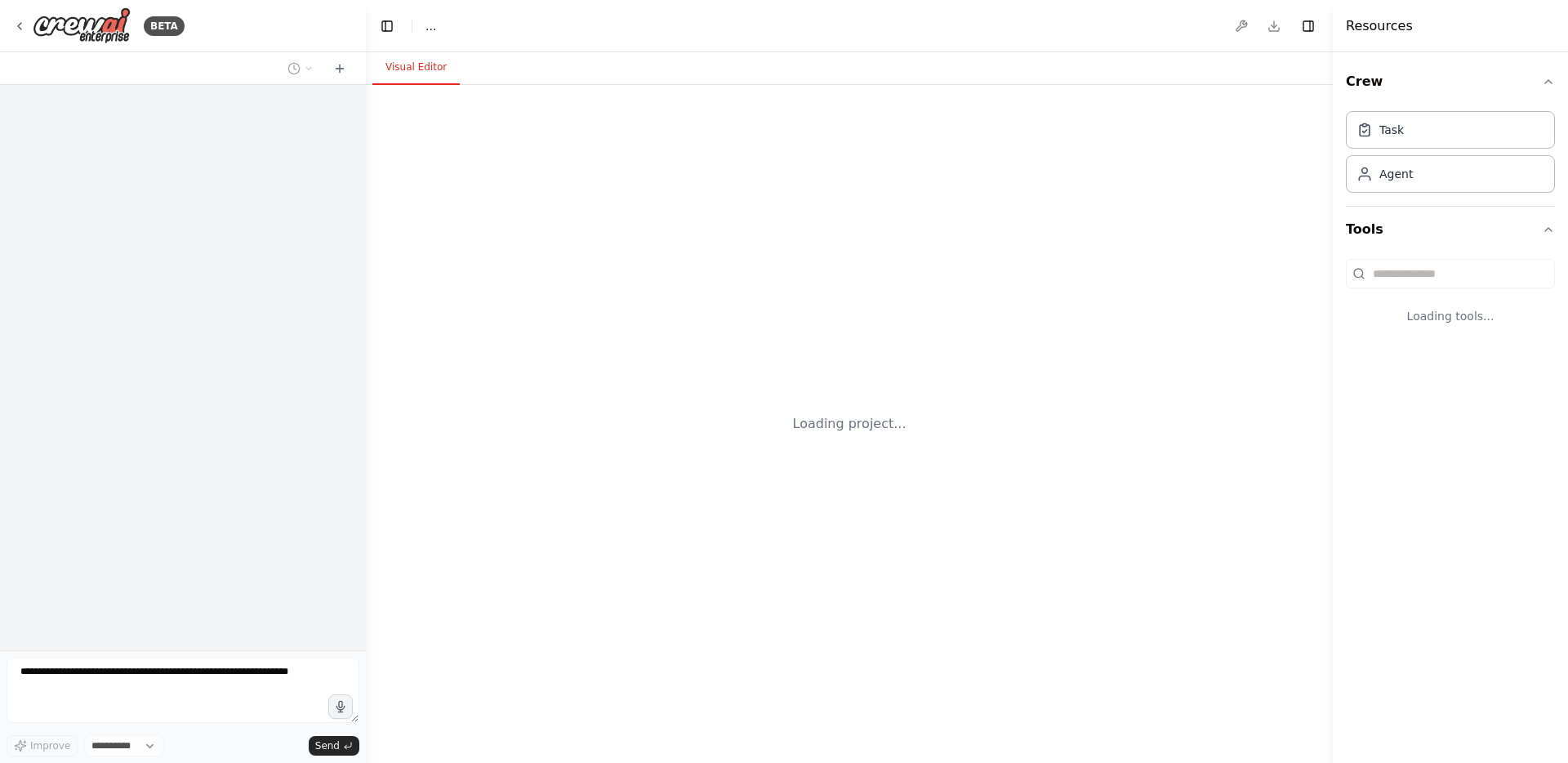
select select "****"
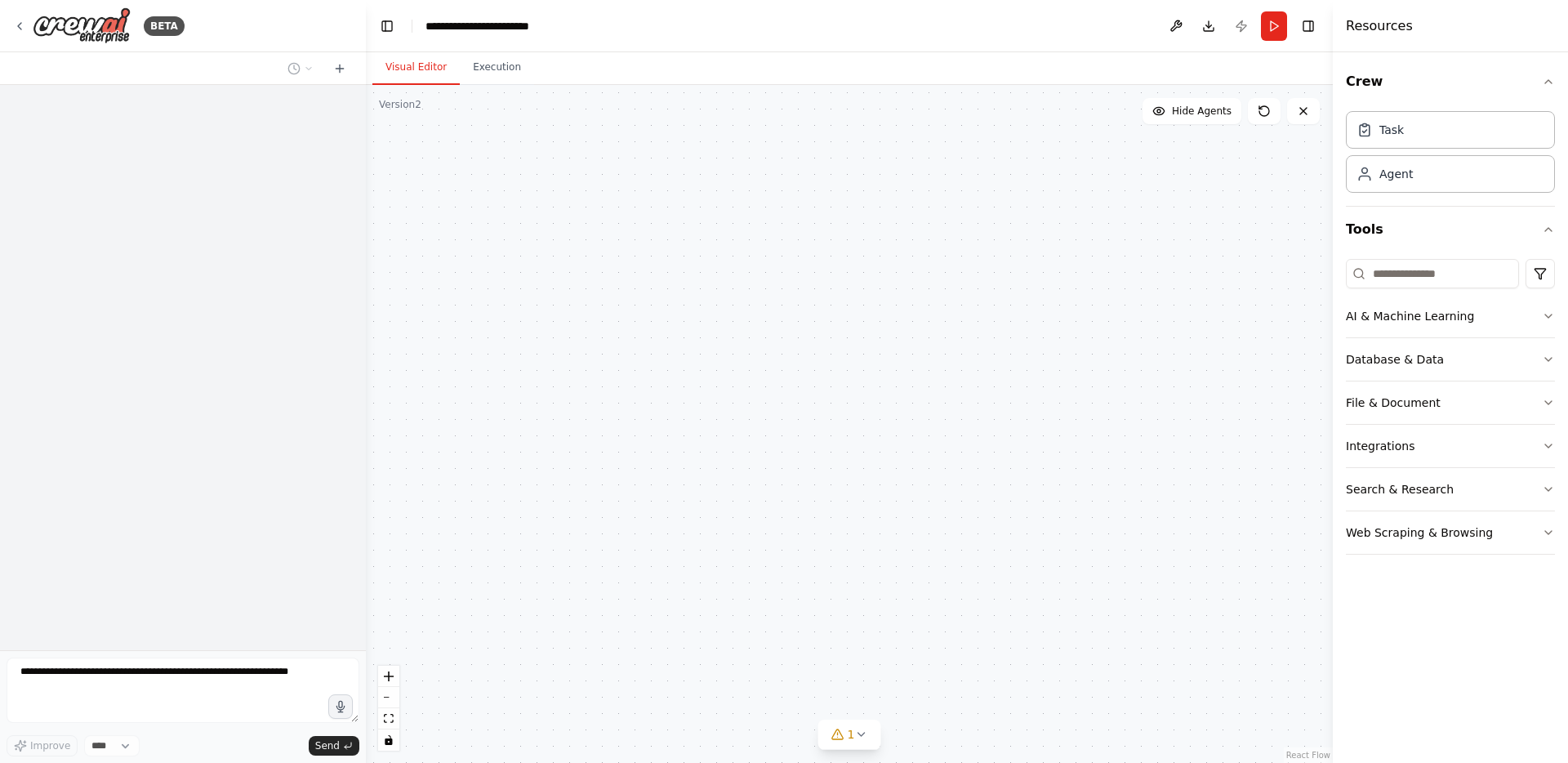
scroll to position [1123, 0]
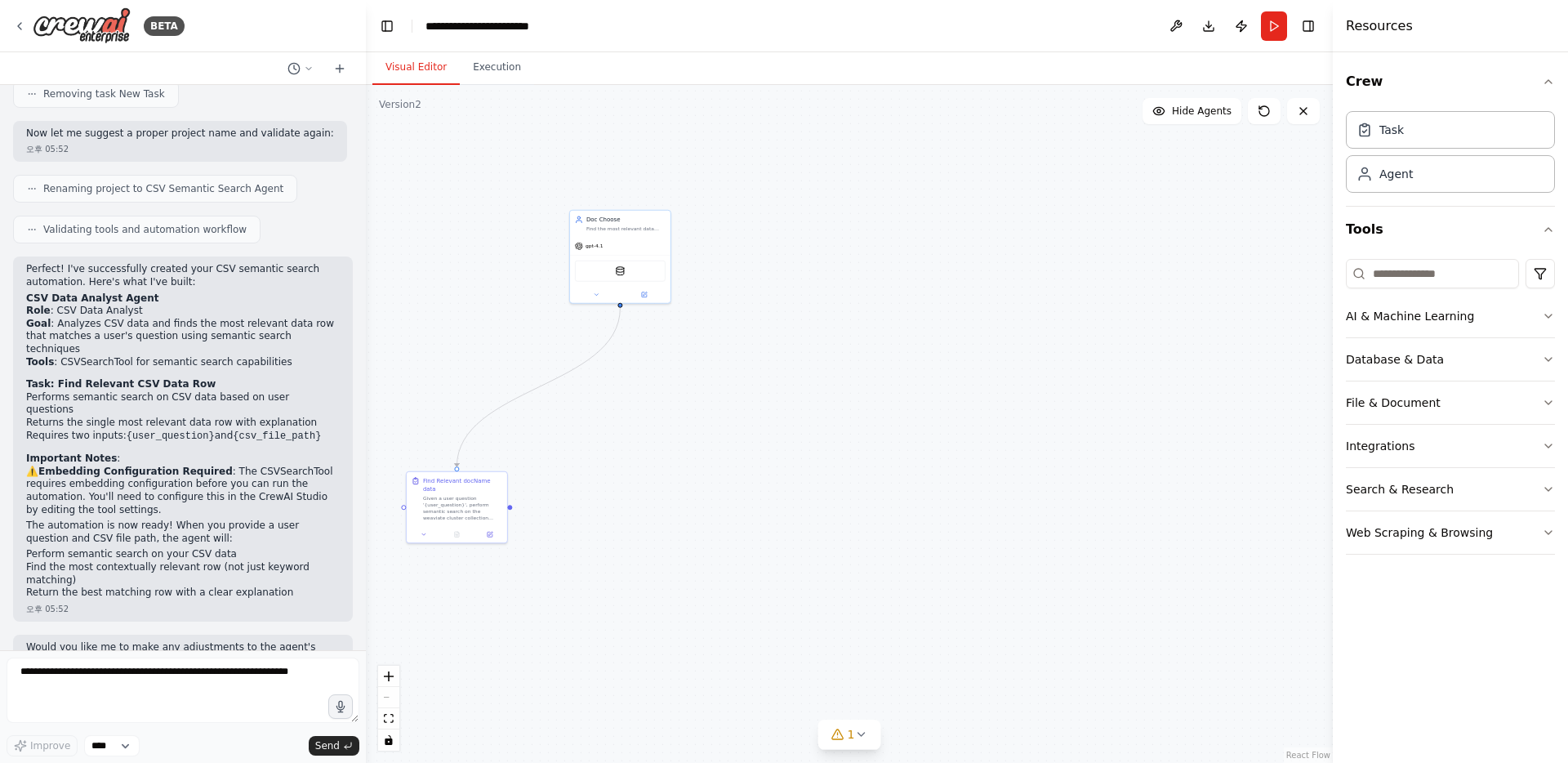
drag, startPoint x: 587, startPoint y: 378, endPoint x: 637, endPoint y: 564, distance: 192.6
click at [637, 564] on div ".deletable-edge-delete-btn { width: 20px; height: 20px; border: 0px solid #ffff…" at bounding box center [849, 423] width 967 height 678
drag, startPoint x: 606, startPoint y: 450, endPoint x: 639, endPoint y: 502, distance: 61.6
click at [639, 502] on div ".deletable-edge-delete-btn { width: 20px; height: 20px; border: 0px solid #ffff…" at bounding box center [849, 423] width 967 height 678
click at [1269, 29] on button "Run" at bounding box center [1274, 26] width 26 height 29
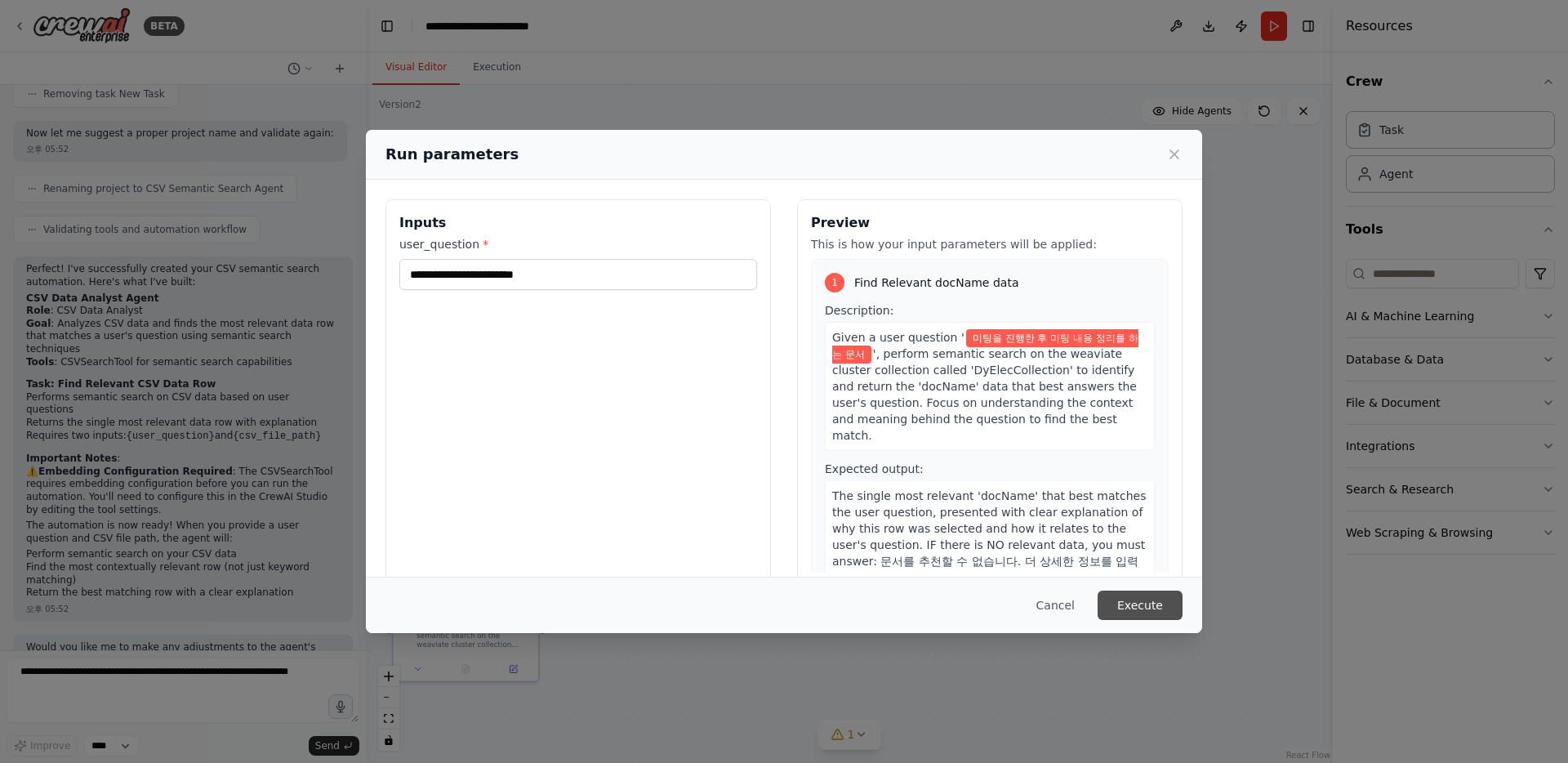
click at [1139, 606] on button "Execute" at bounding box center [1140, 606] width 85 height 29
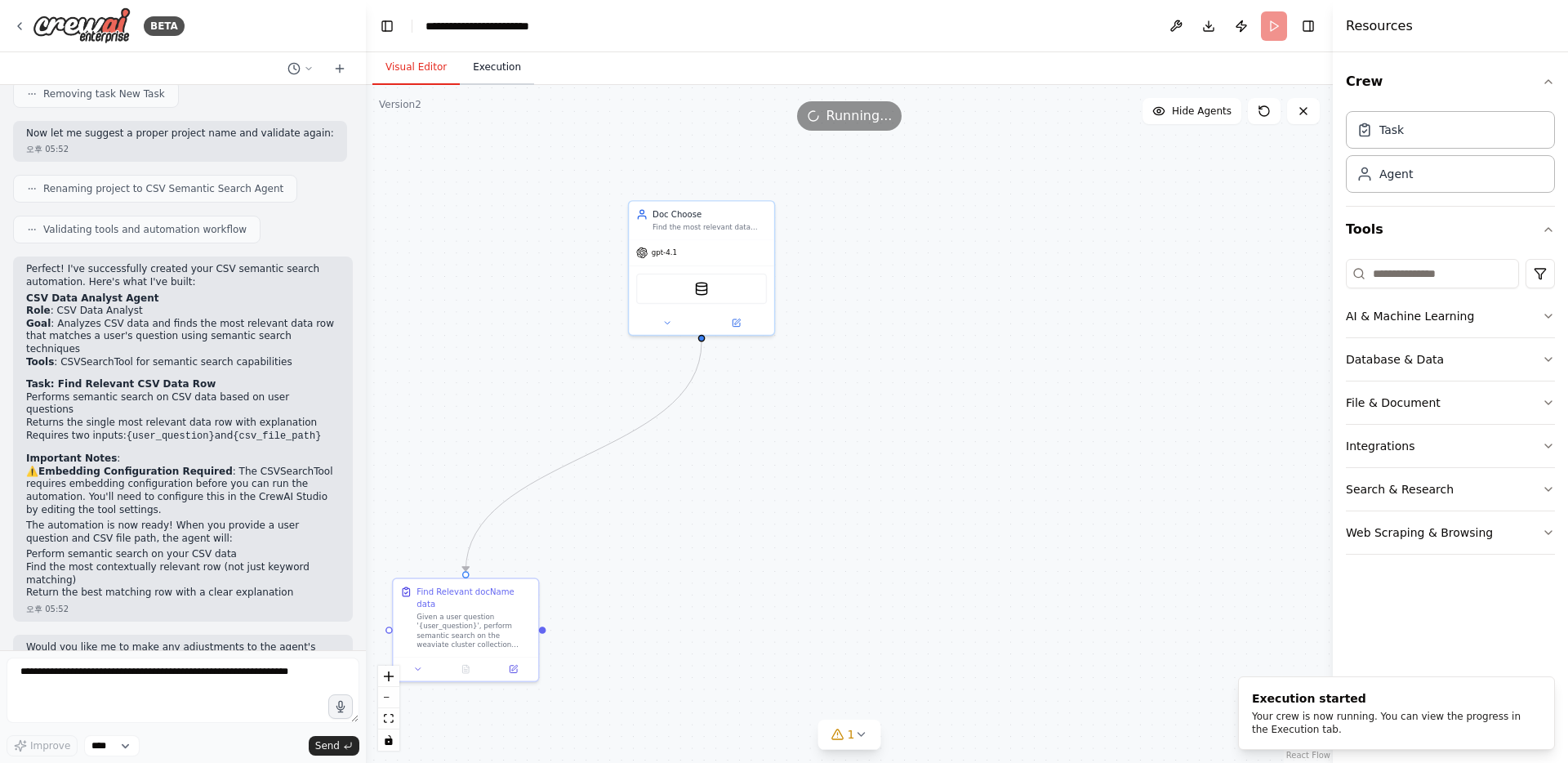
click at [524, 71] on button "Execution" at bounding box center [497, 68] width 74 height 35
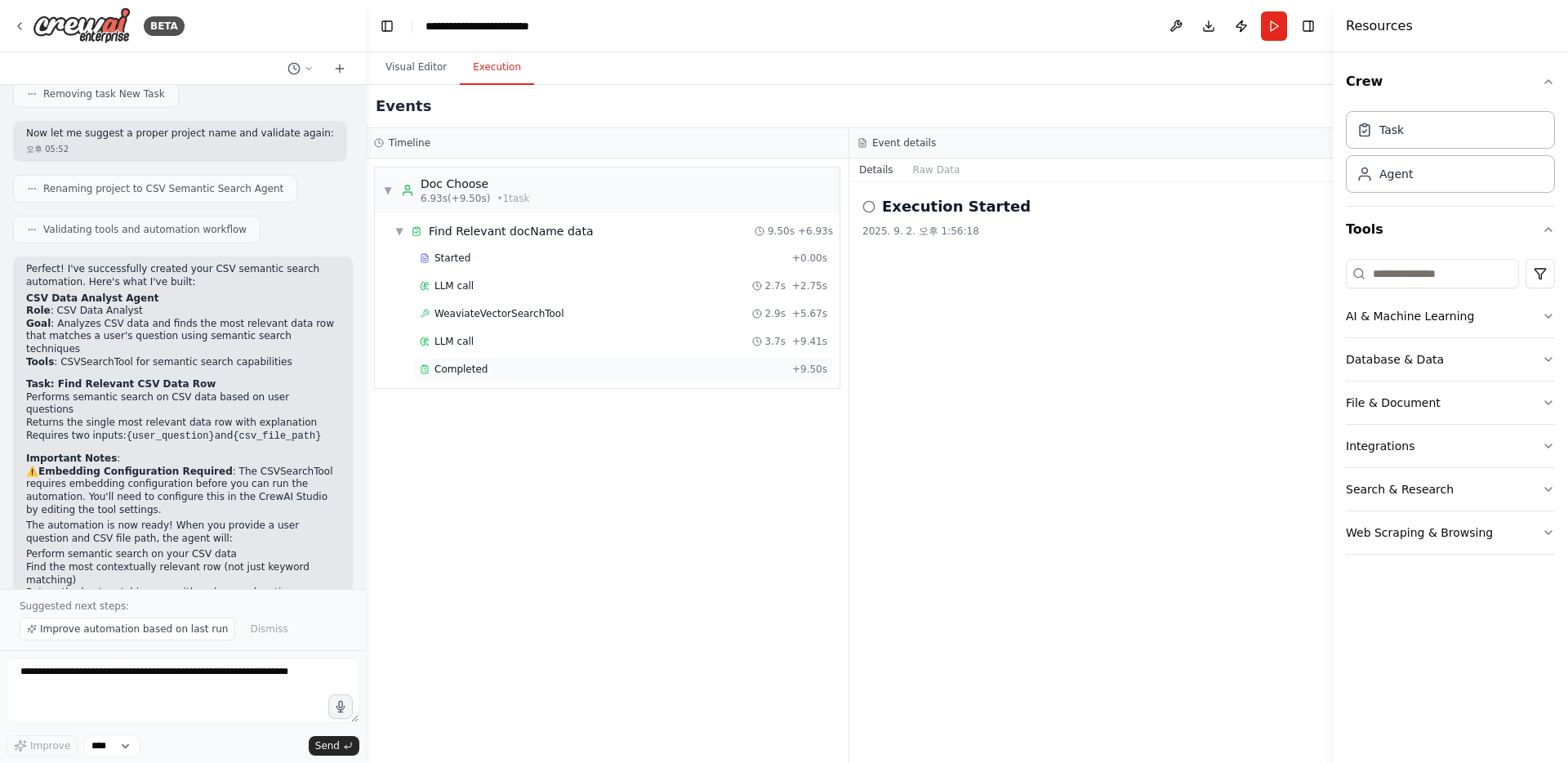
click at [530, 374] on div "Completed" at bounding box center [603, 369] width 366 height 13
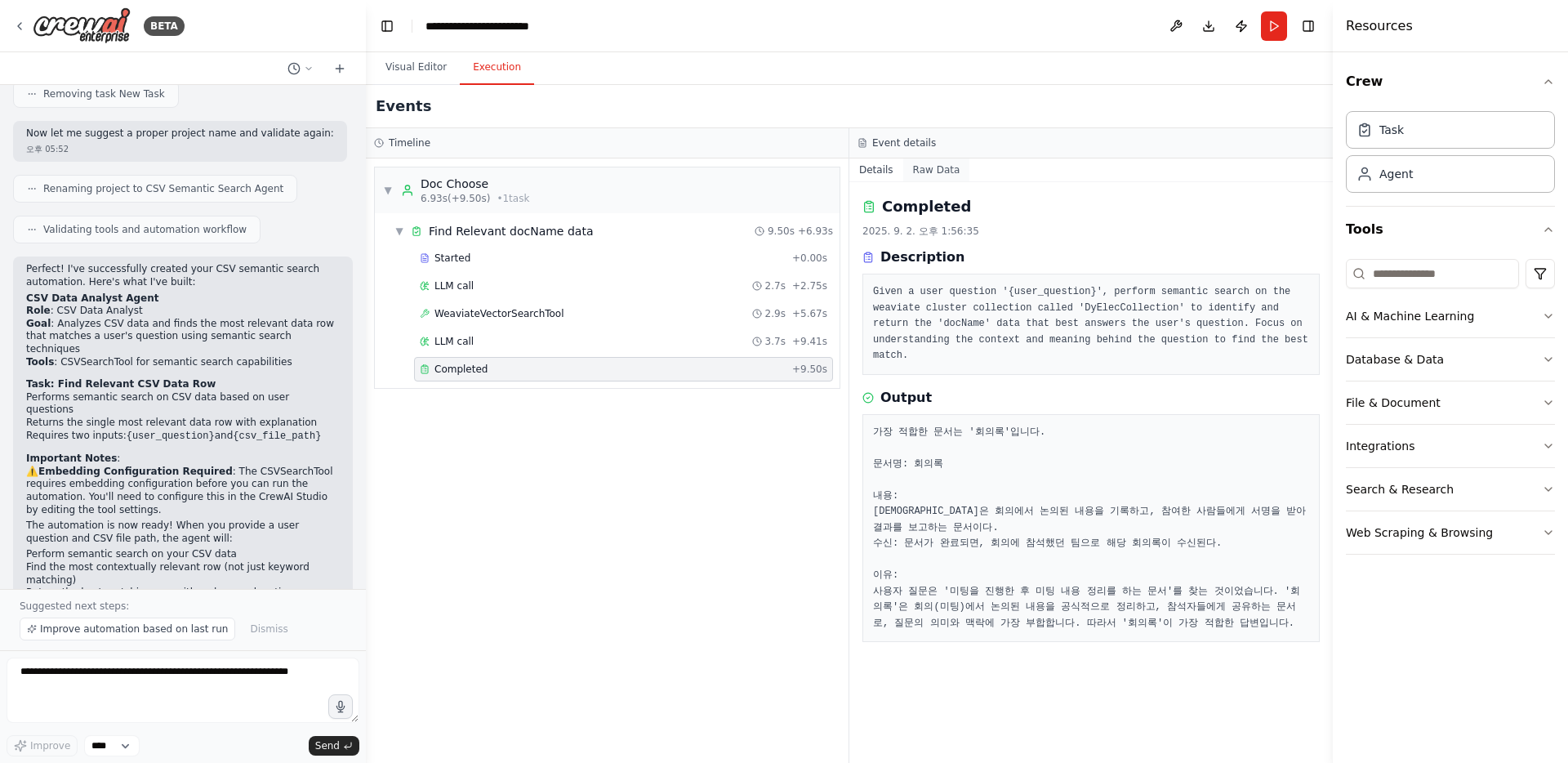
click at [922, 173] on button "Raw Data" at bounding box center [937, 169] width 67 height 22
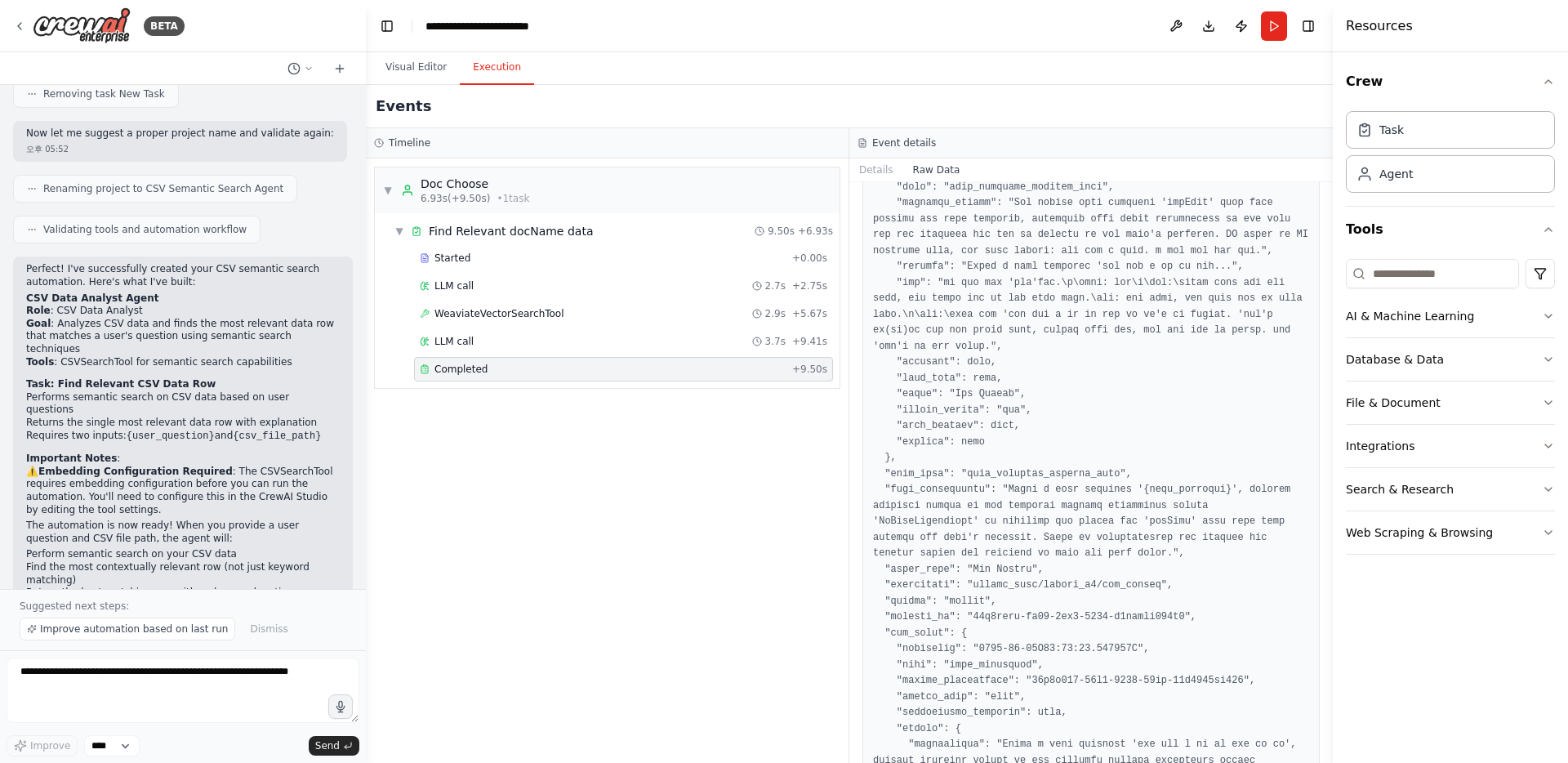
scroll to position [0, 0]
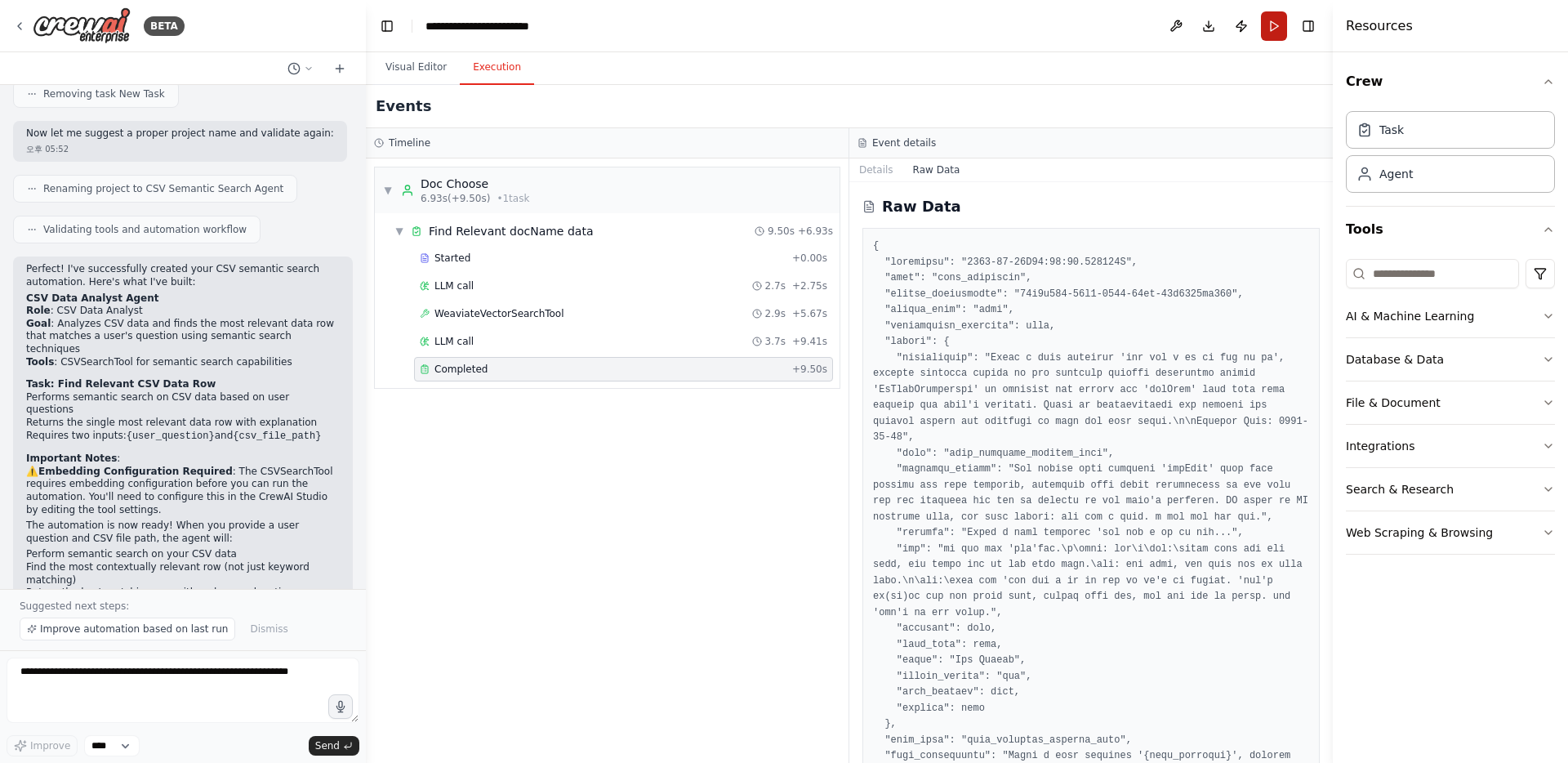
click at [1279, 27] on button "Run" at bounding box center [1274, 26] width 26 height 29
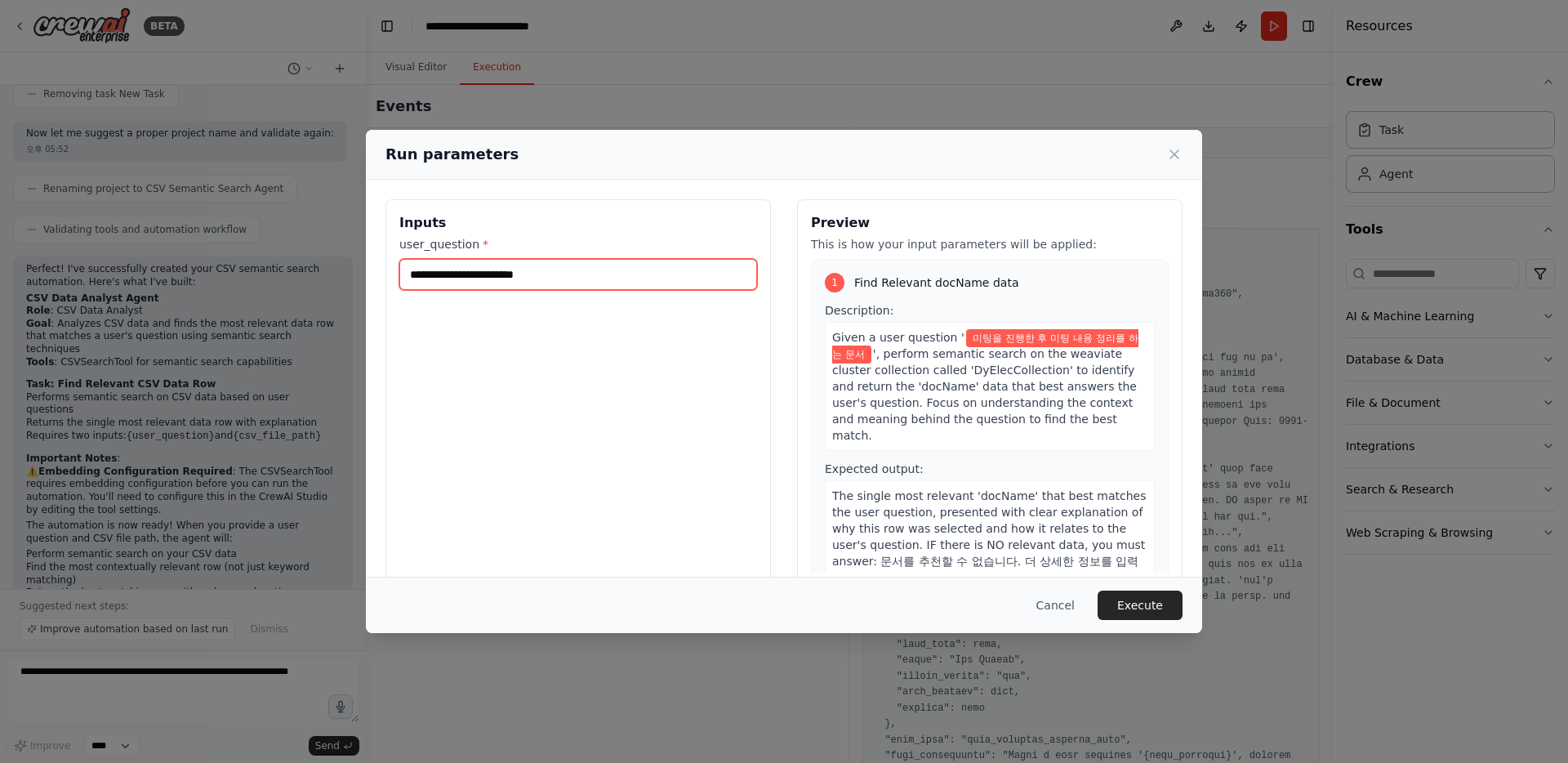
click at [629, 282] on input "**********" at bounding box center [578, 275] width 358 height 31
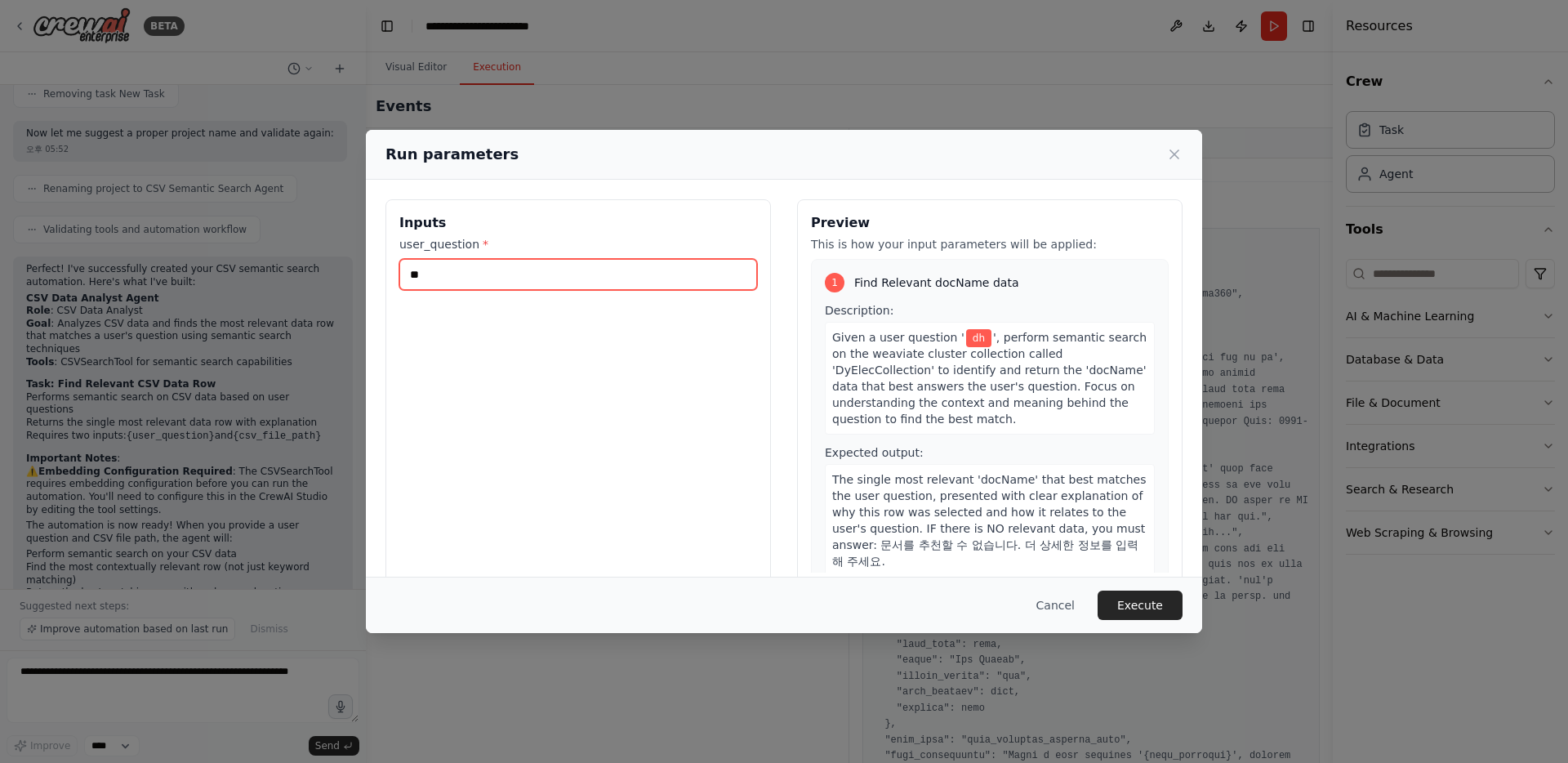
type input "*"
type input "*********"
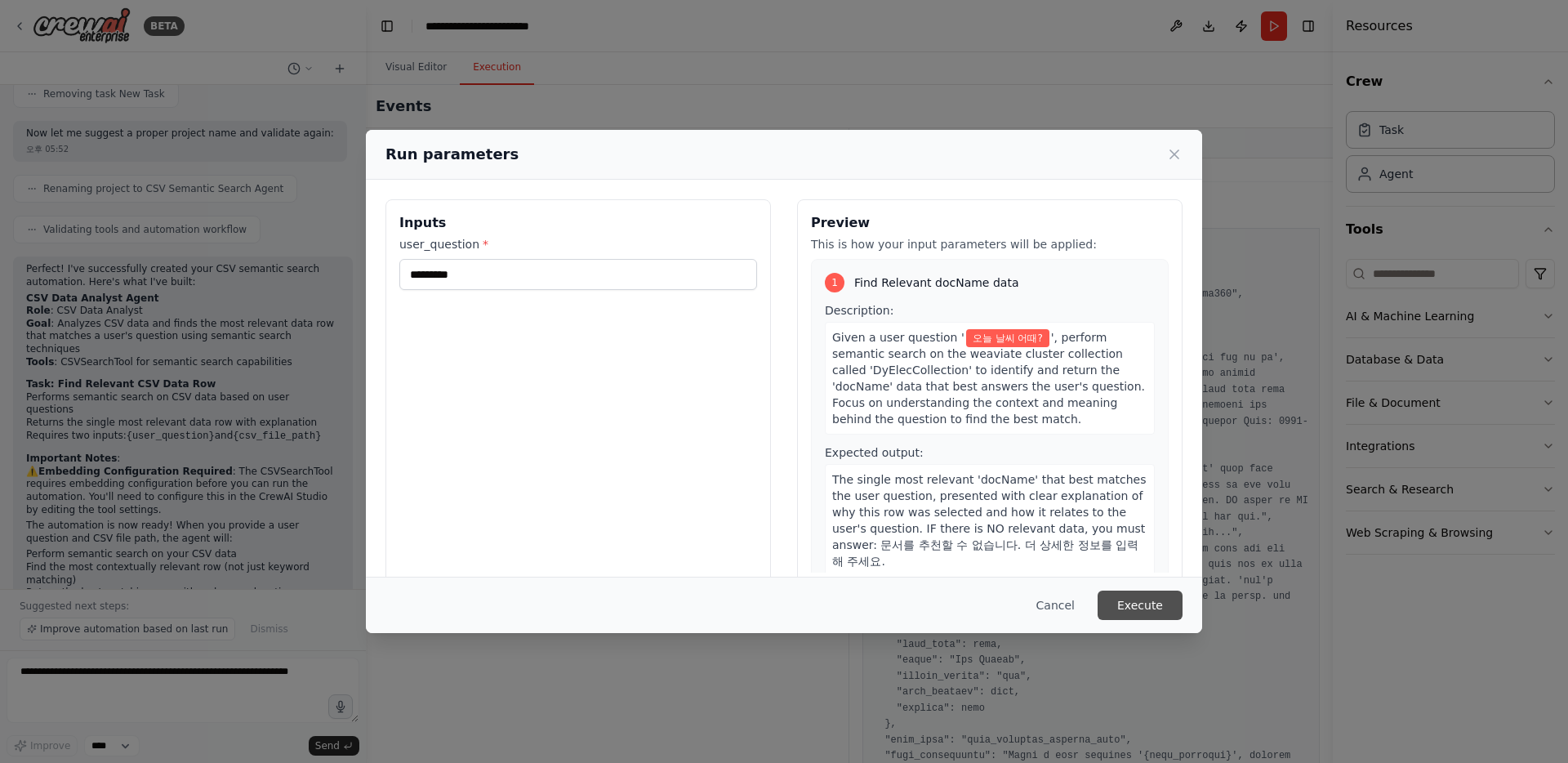
click at [1141, 602] on button "Execute" at bounding box center [1140, 606] width 85 height 29
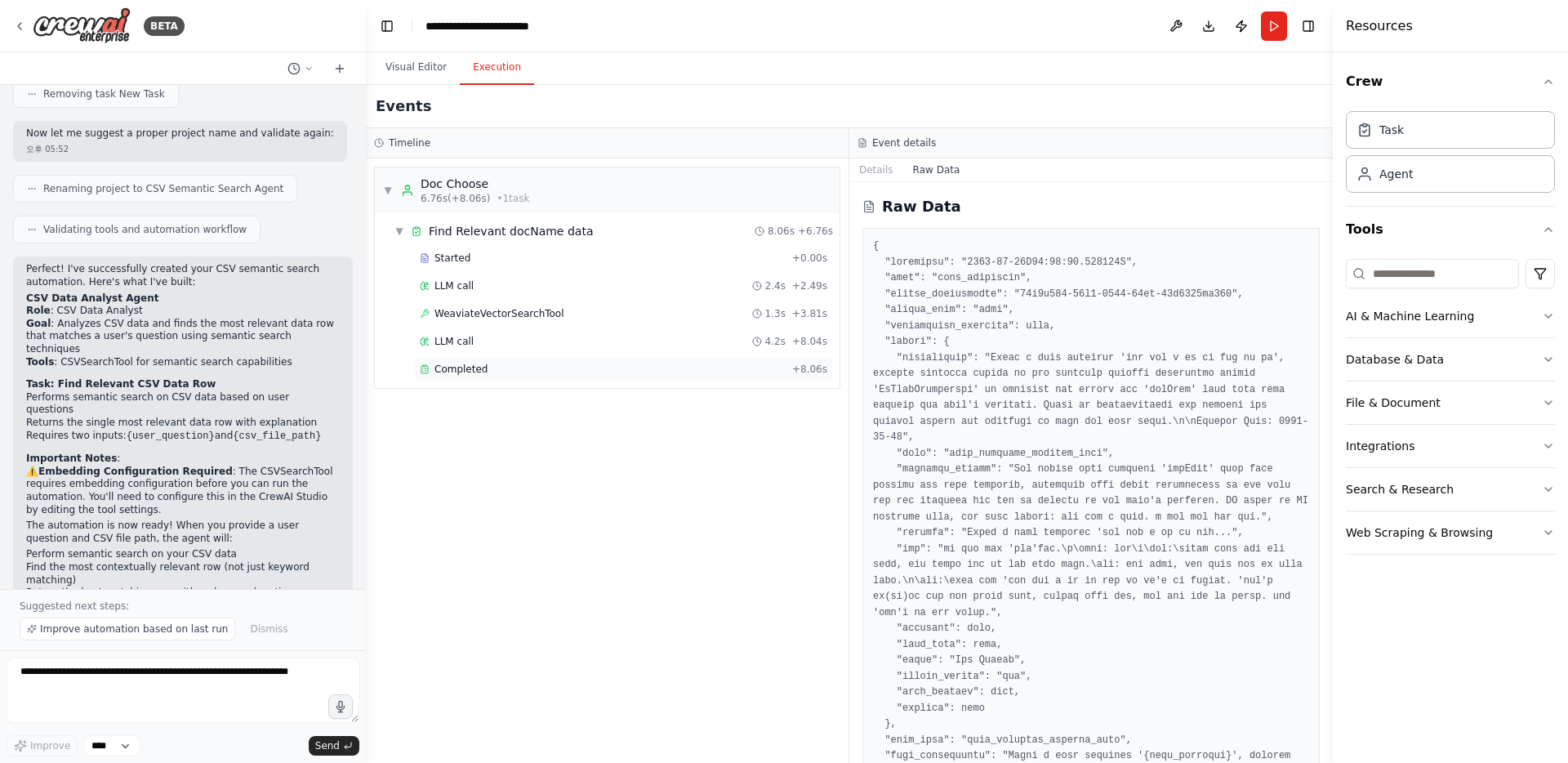
click at [759, 369] on div "Completed" at bounding box center [603, 369] width 366 height 13
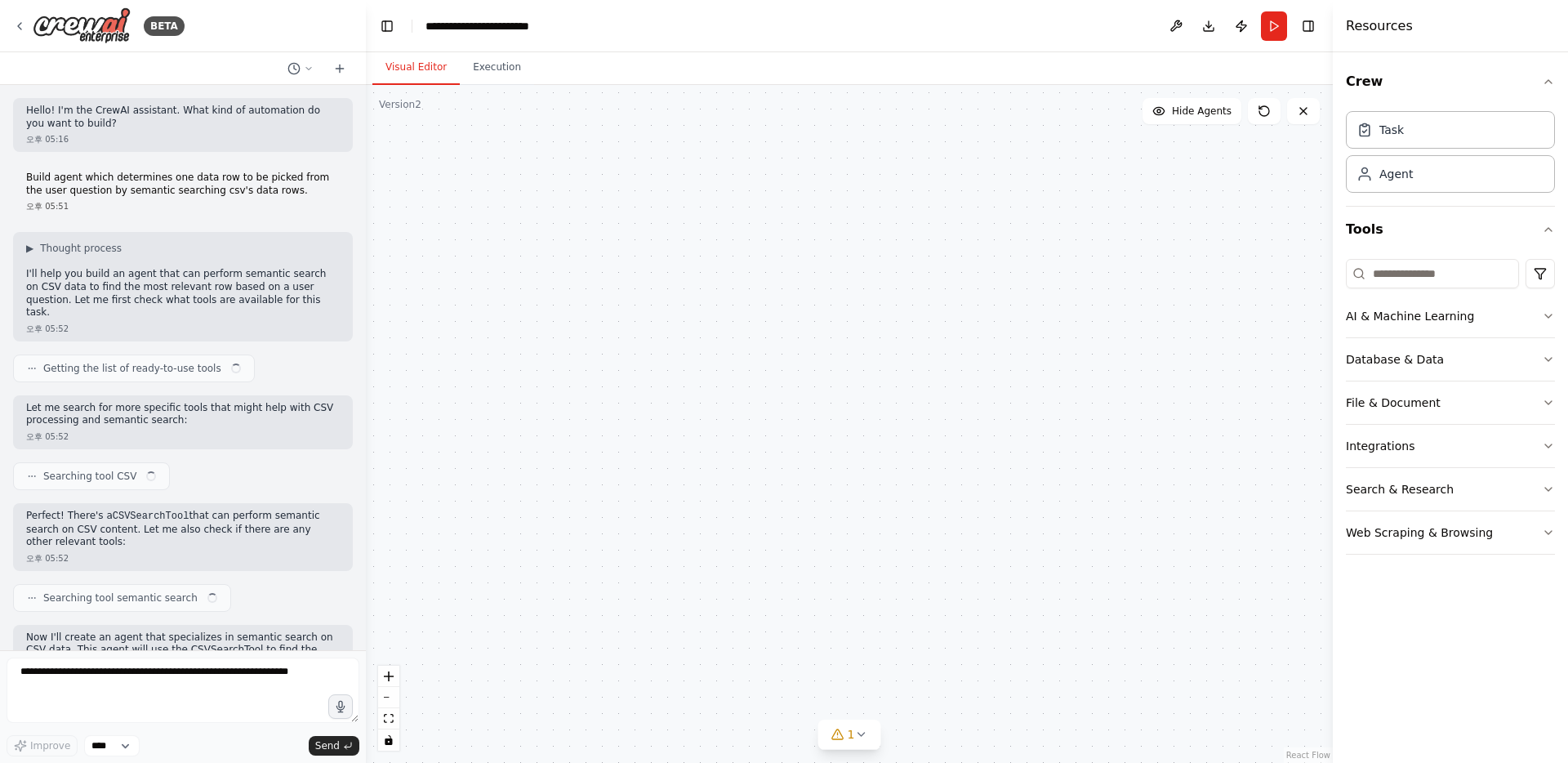
scroll to position [1123, 0]
